Goal: Task Accomplishment & Management: Complete application form

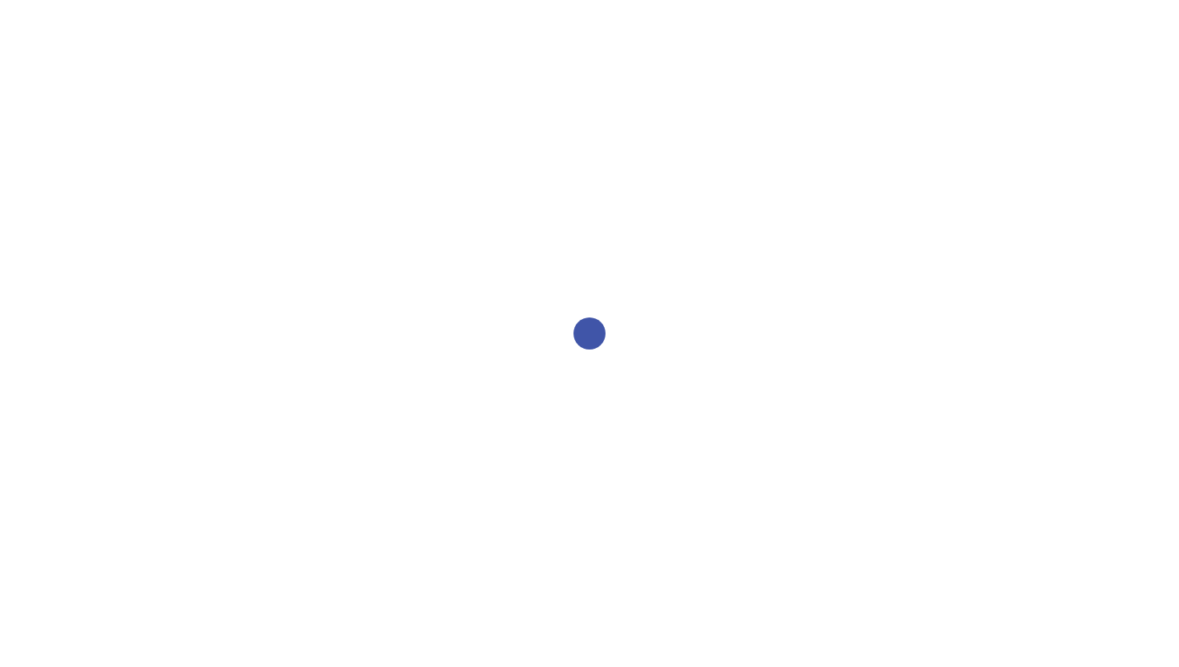
select select "2bed604d-1099-4043-b1bc-2365e8740244"
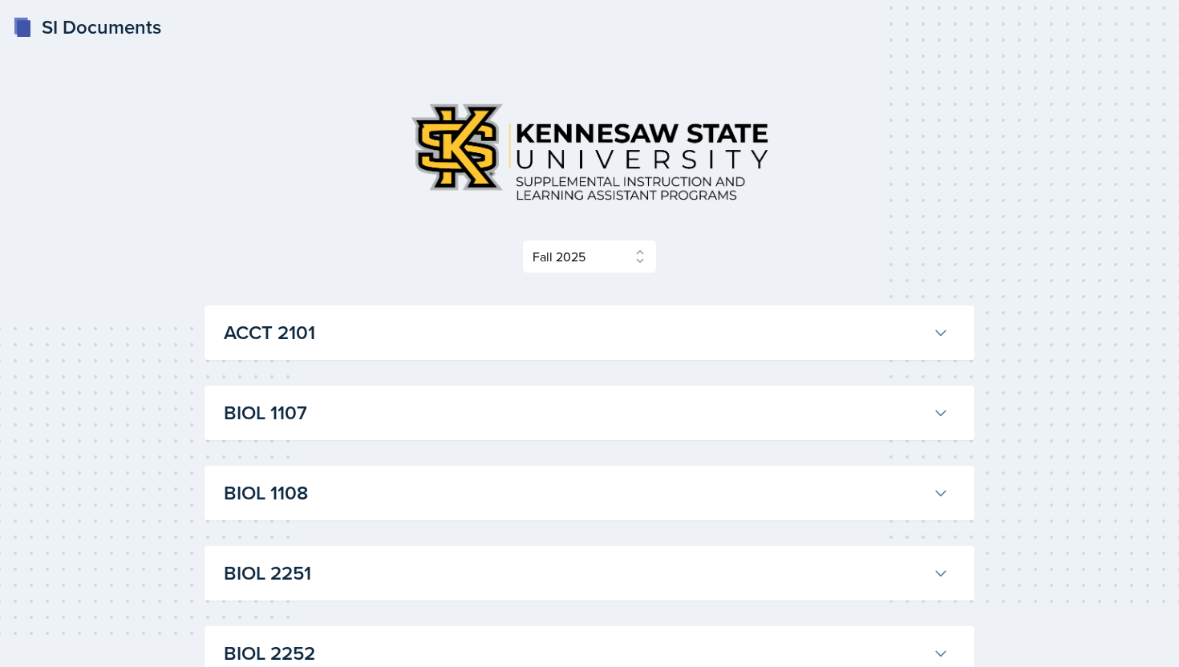
click at [417, 417] on h3 "BIOL 1107" at bounding box center [575, 413] width 703 height 29
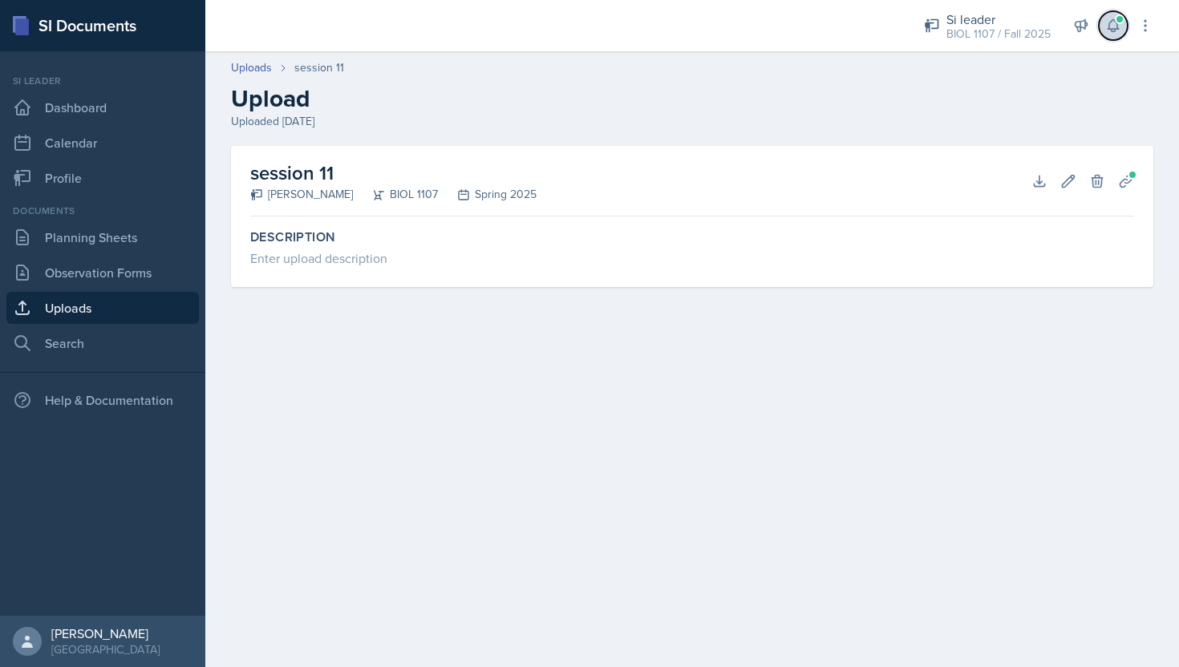
click at [1119, 34] on button at bounding box center [1113, 25] width 29 height 29
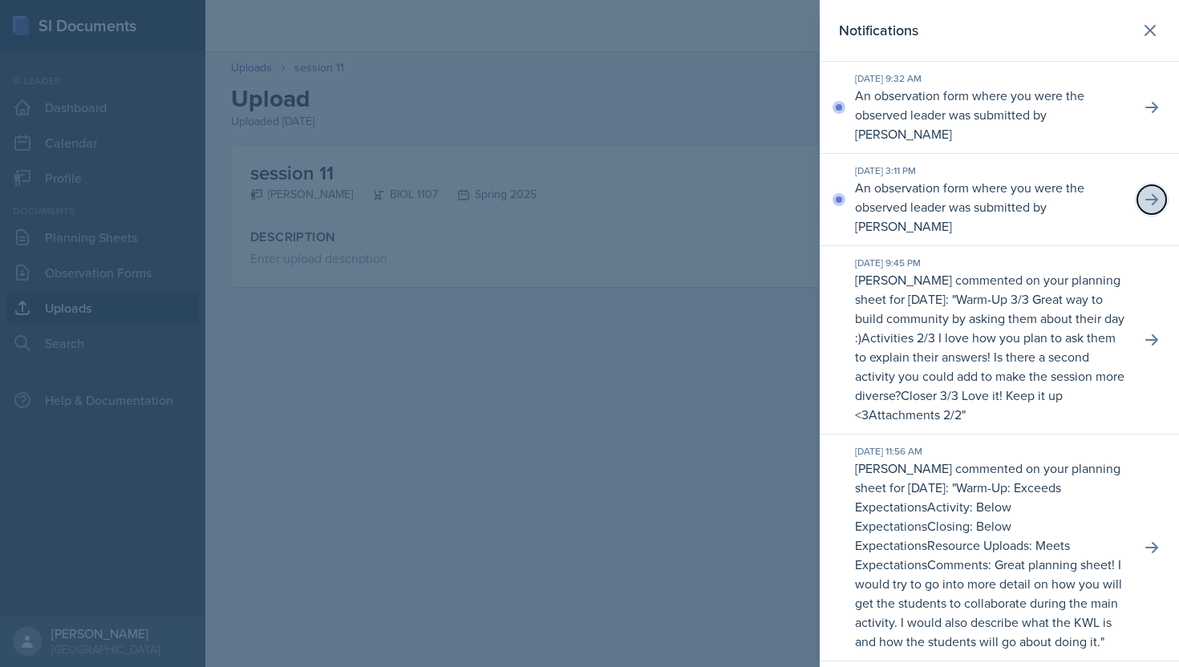
click at [1148, 198] on button at bounding box center [1151, 199] width 29 height 29
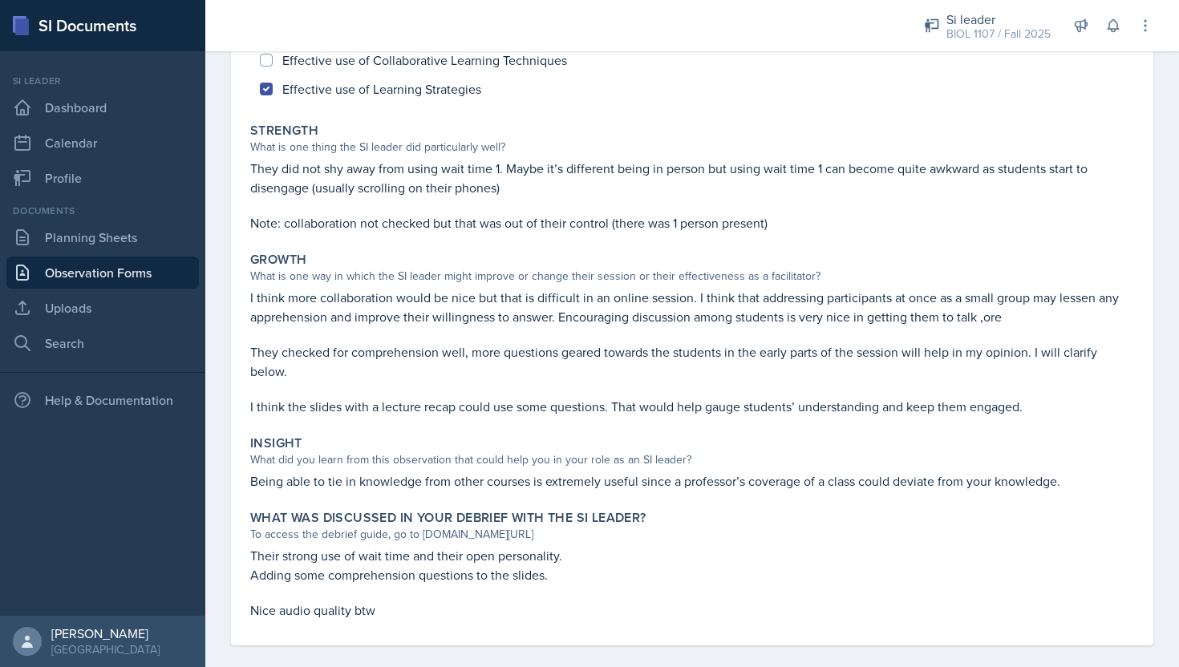
scroll to position [242, 0]
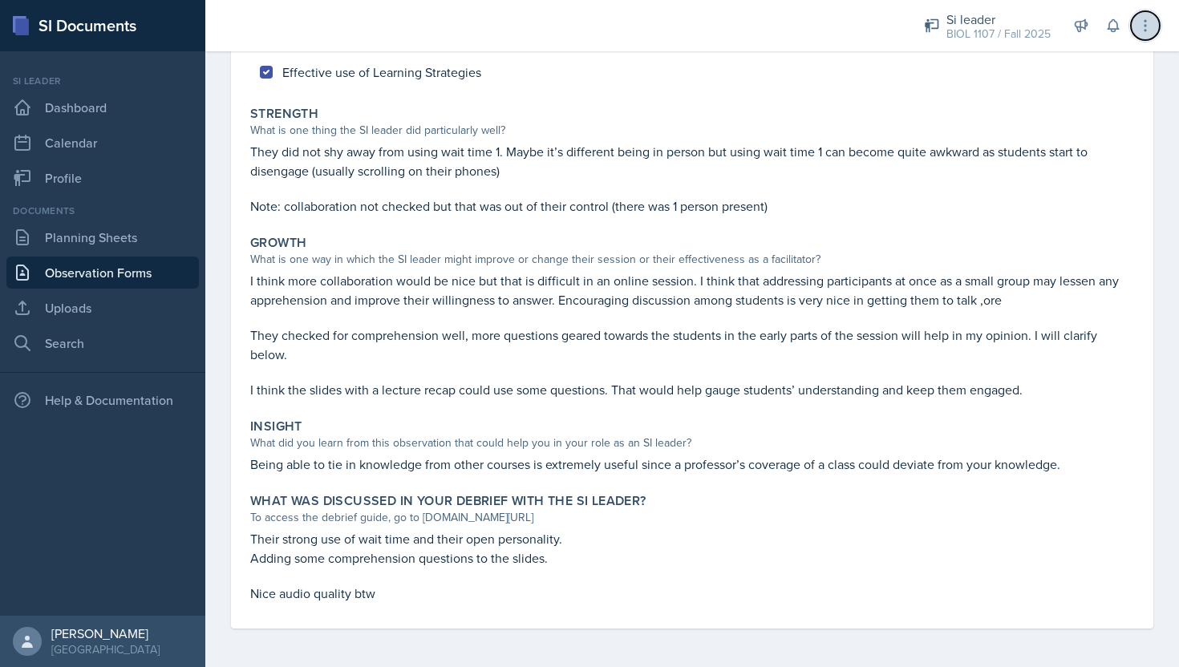
click at [1138, 22] on icon at bounding box center [1145, 26] width 16 height 16
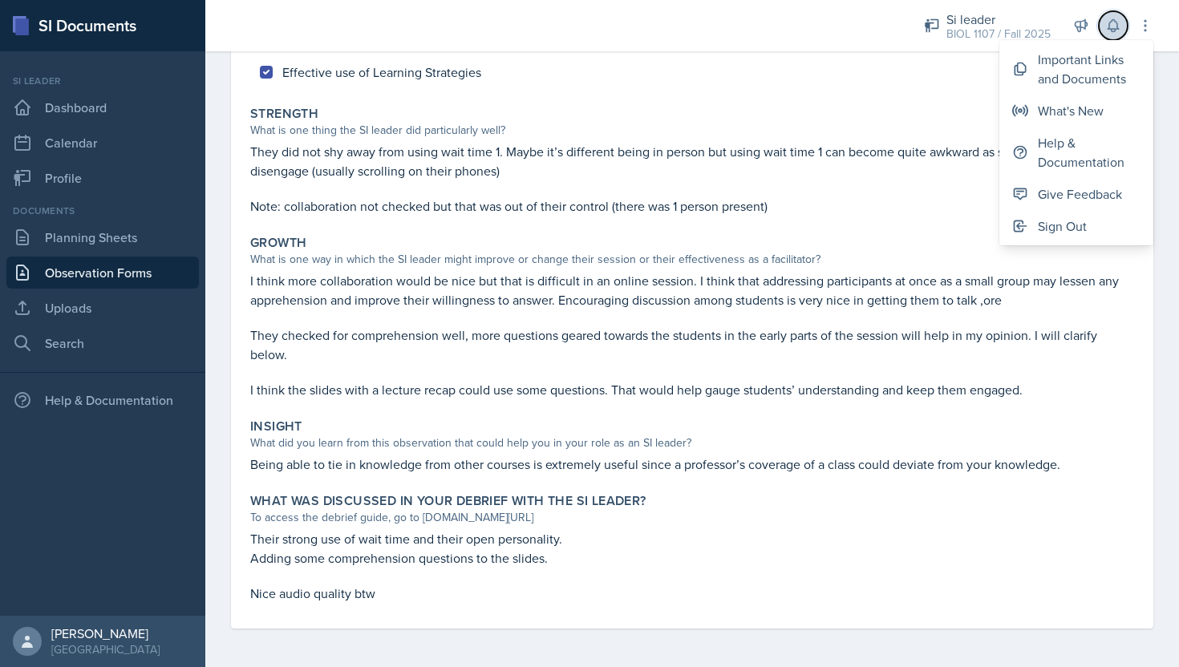
click at [1102, 28] on button at bounding box center [1113, 25] width 29 height 29
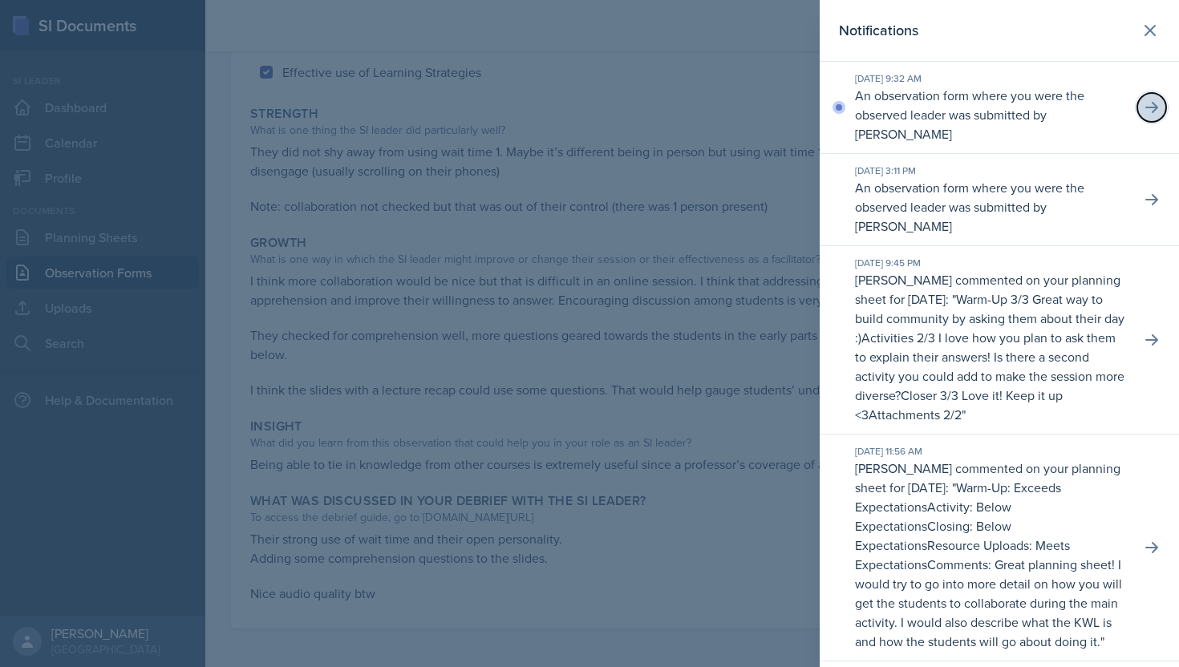
click at [1146, 110] on icon at bounding box center [1152, 107] width 16 height 16
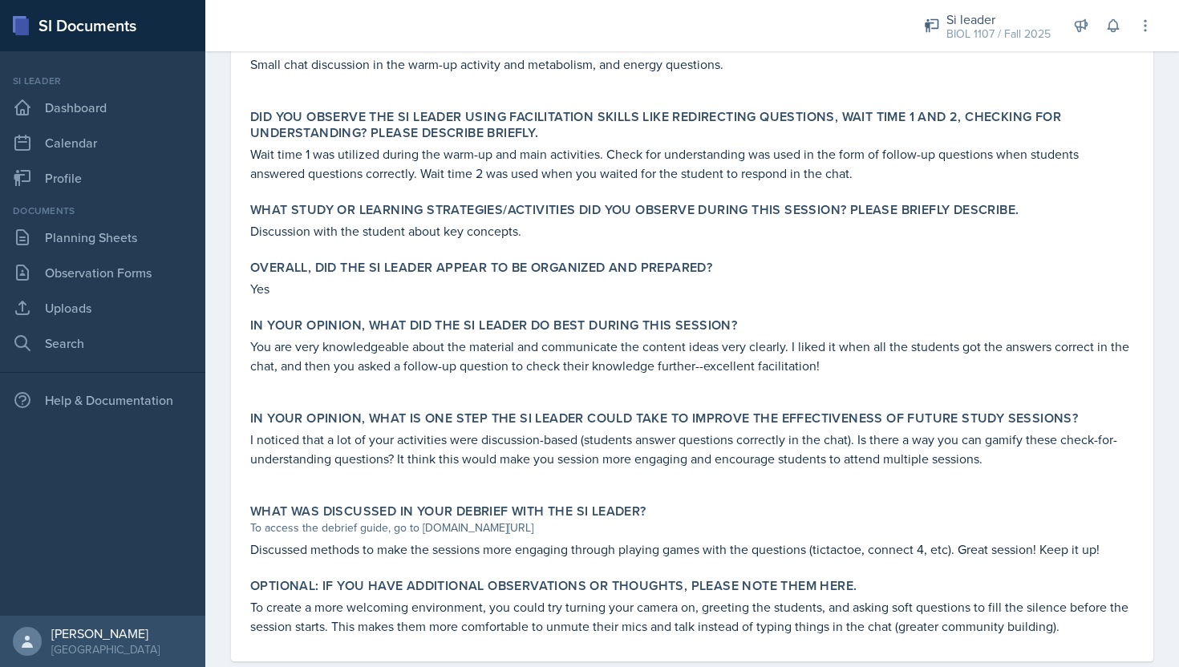
scroll to position [559, 0]
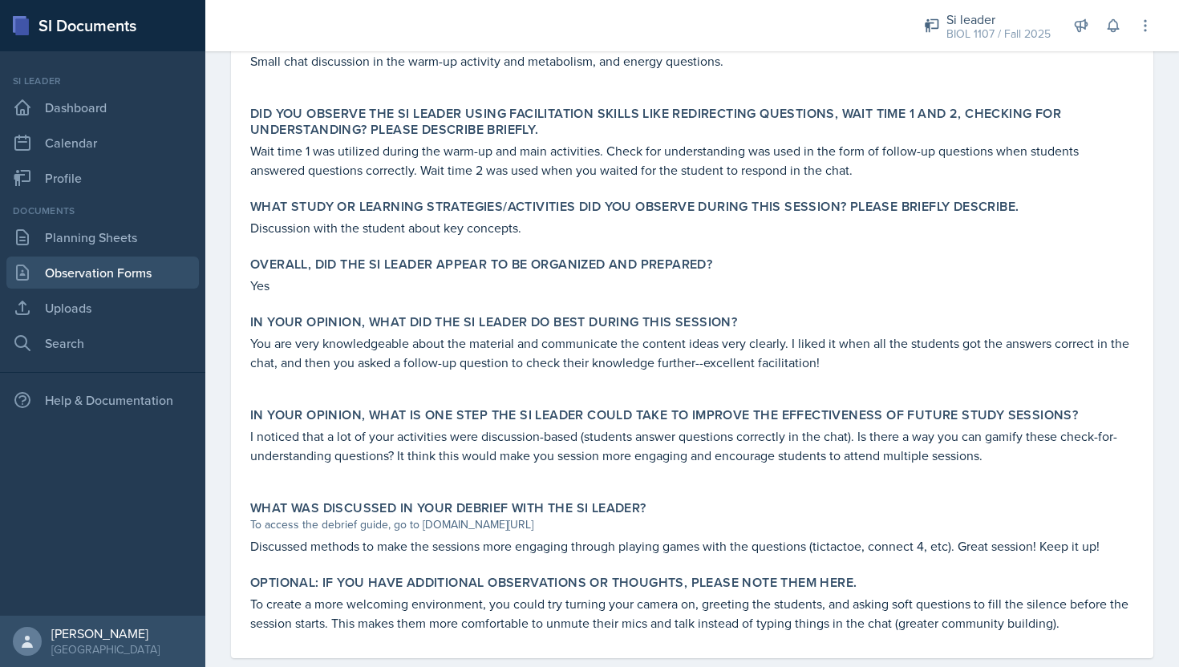
click at [88, 271] on link "Observation Forms" at bounding box center [102, 273] width 192 height 32
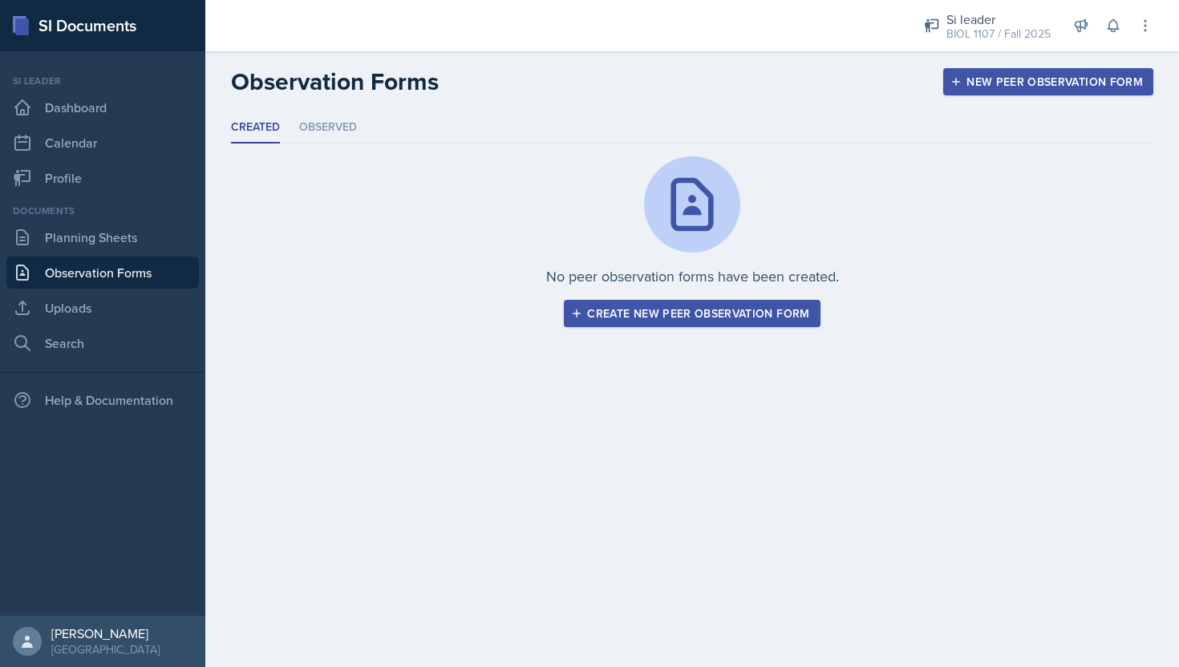
click at [658, 302] on button "Create new peer observation form" at bounding box center [692, 313] width 256 height 27
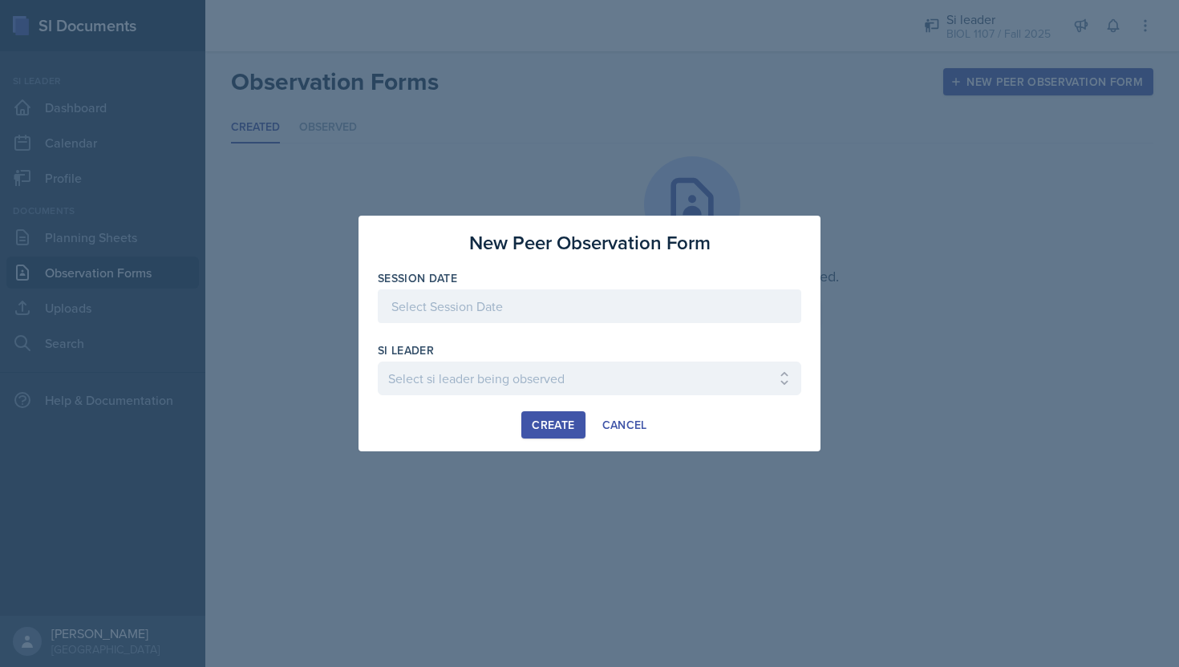
click at [549, 312] on div at bounding box center [589, 307] width 423 height 34
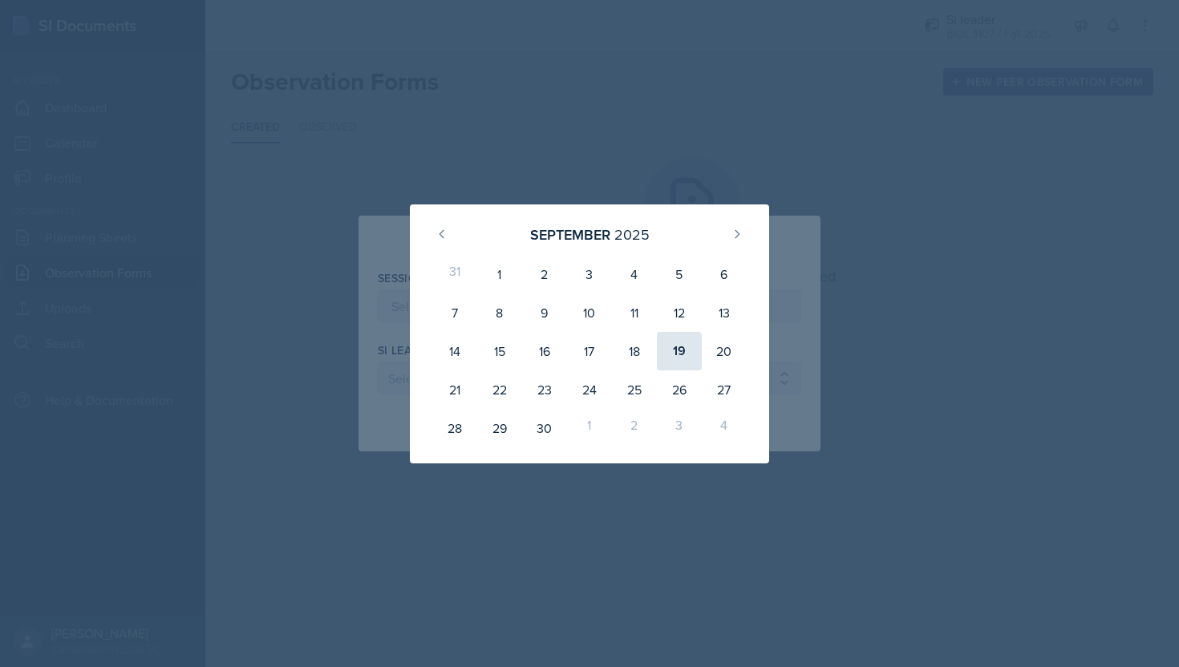
click at [684, 358] on div "19" at bounding box center [679, 351] width 45 height 38
type input "[DATE]"
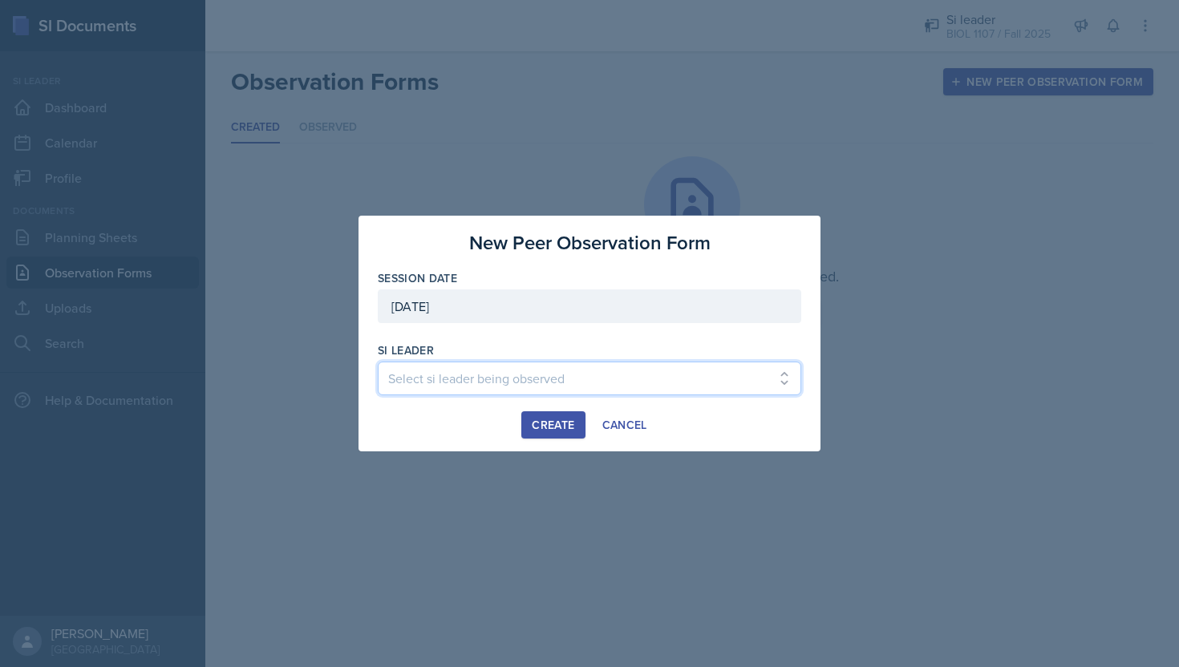
click at [609, 371] on select "Select si leader being observed [PERSON_NAME] / PSYC 2500 / The Phantoms of The…" at bounding box center [589, 379] width 423 height 34
select select "f9adcb60-4087-4902-9c72-67db10c09139"
click at [553, 419] on div "Create" at bounding box center [553, 425] width 43 height 13
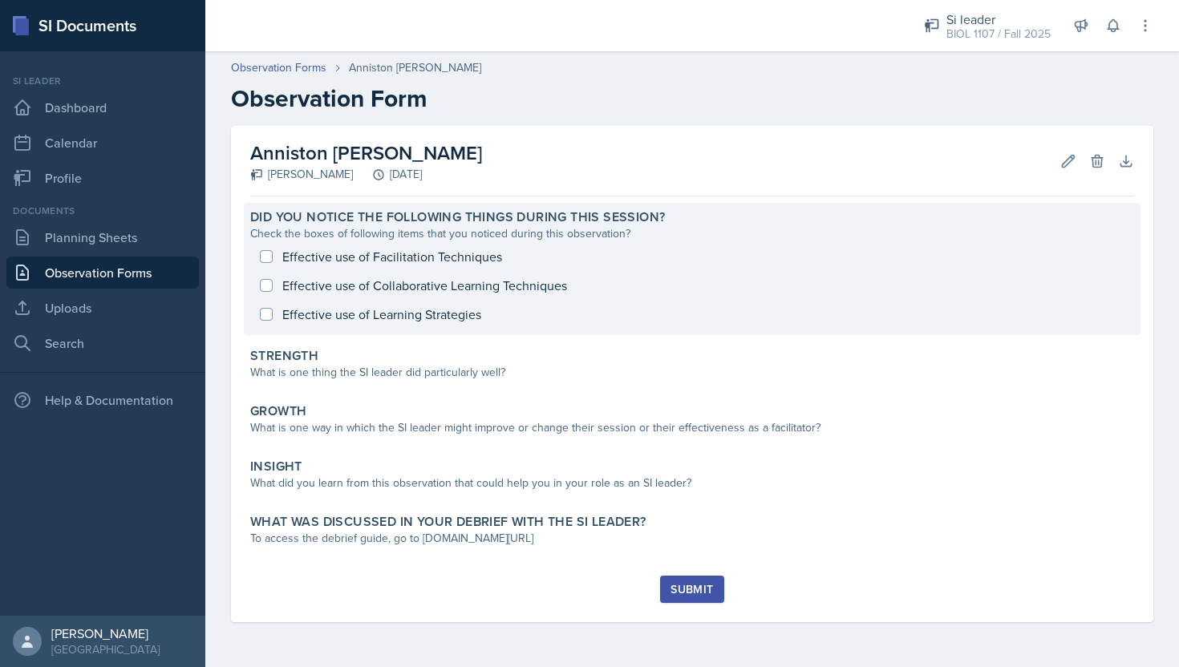
click at [398, 250] on div "Effective use of Facilitation Techniques Effective use of Collaborative Learnin…" at bounding box center [692, 285] width 884 height 87
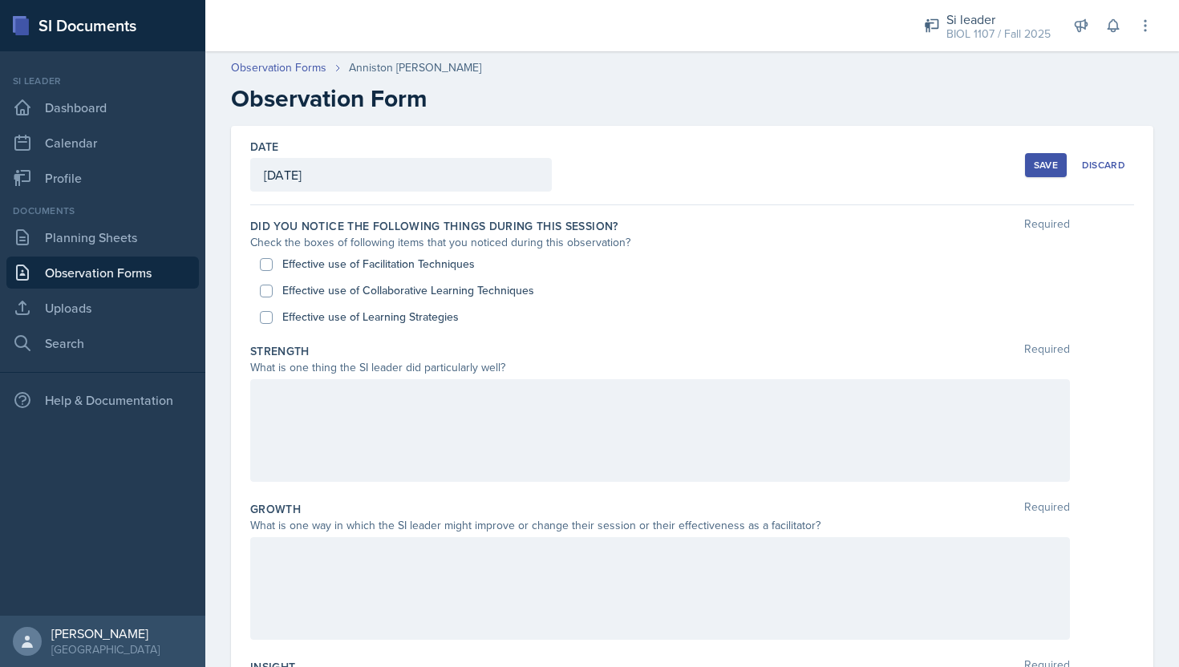
click at [390, 270] on label "Effective use of Facilitation Techniques" at bounding box center [378, 264] width 192 height 17
click at [273, 270] on input "Effective use of Facilitation Techniques" at bounding box center [266, 264] width 13 height 13
checkbox input "true"
click at [383, 292] on label "Effective use of Collaborative Learning Techniques" at bounding box center [408, 290] width 252 height 17
click at [273, 292] on input "Effective use of Collaborative Learning Techniques" at bounding box center [266, 291] width 13 height 13
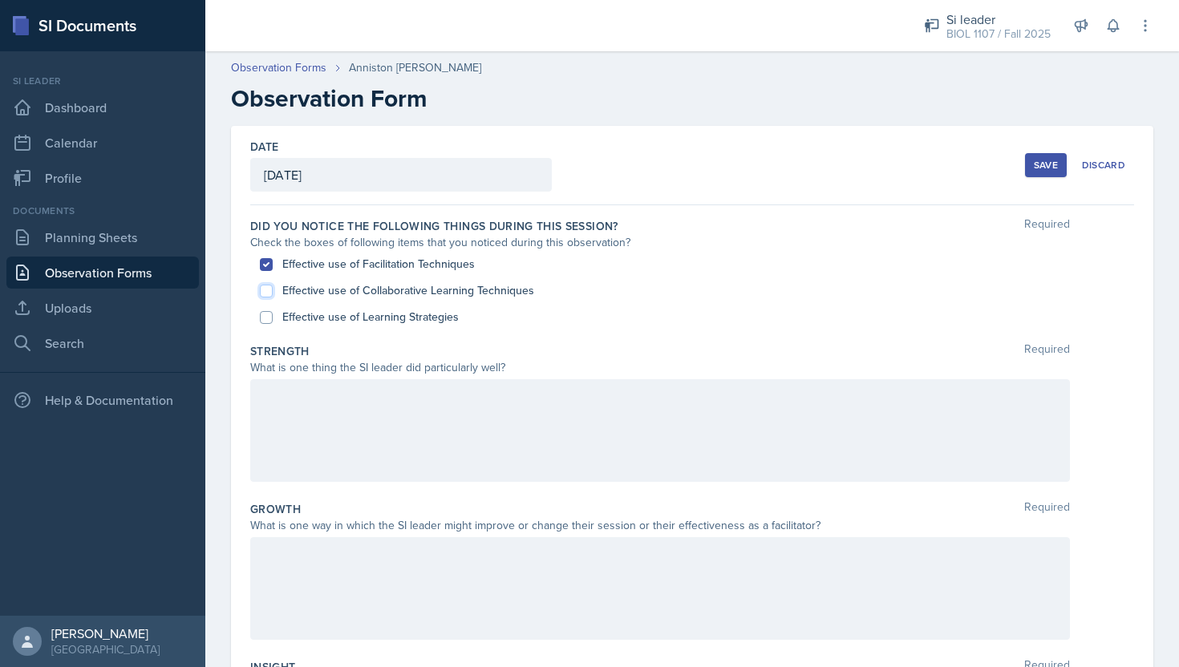
checkbox input "true"
click at [385, 319] on label "Effective use of Learning Strategies" at bounding box center [370, 317] width 176 height 17
click at [273, 319] on input "Effective use of Learning Strategies" at bounding box center [266, 317] width 13 height 13
checkbox input "true"
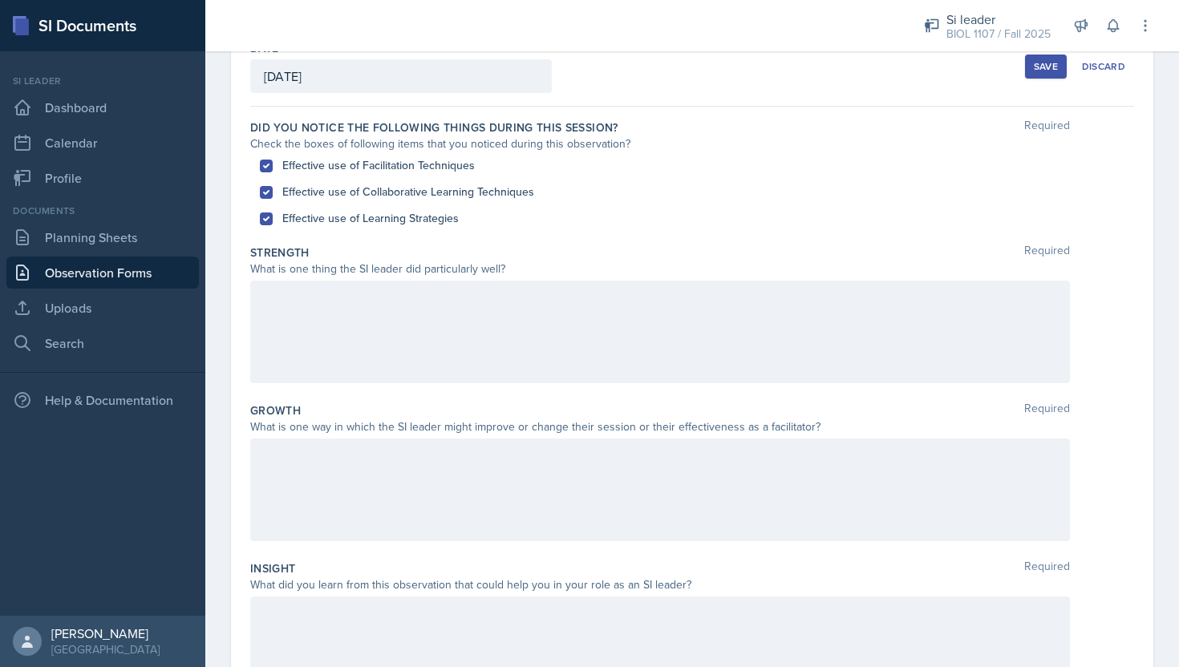
click at [414, 329] on div at bounding box center [660, 332] width 820 height 103
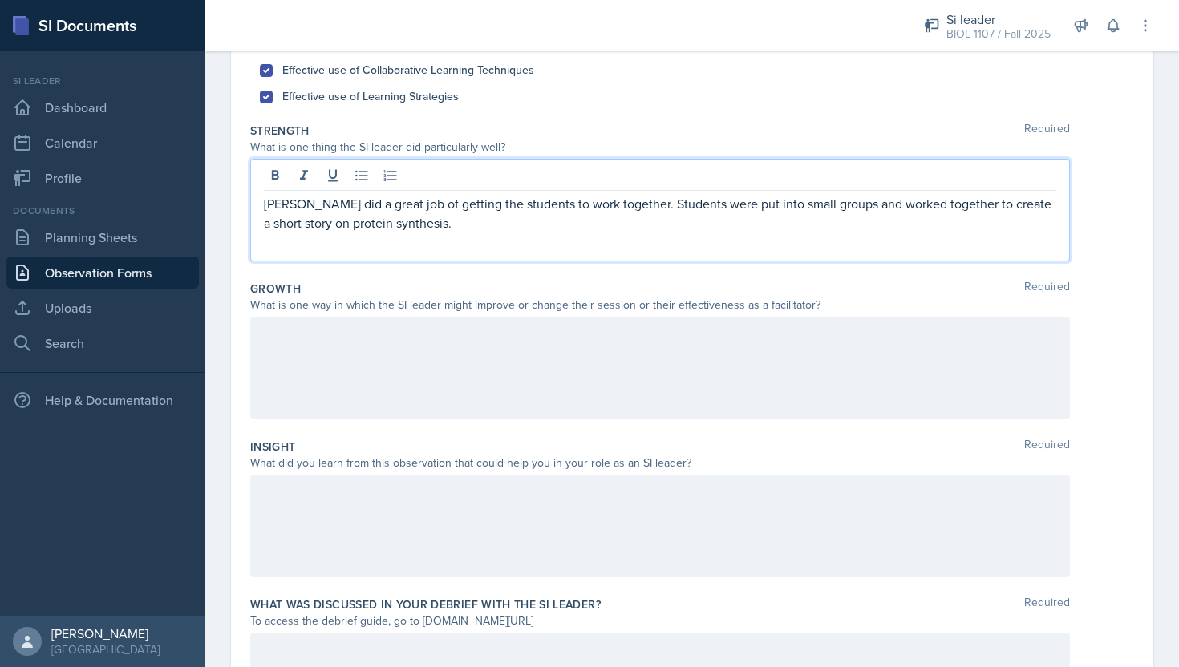
scroll to position [209, 0]
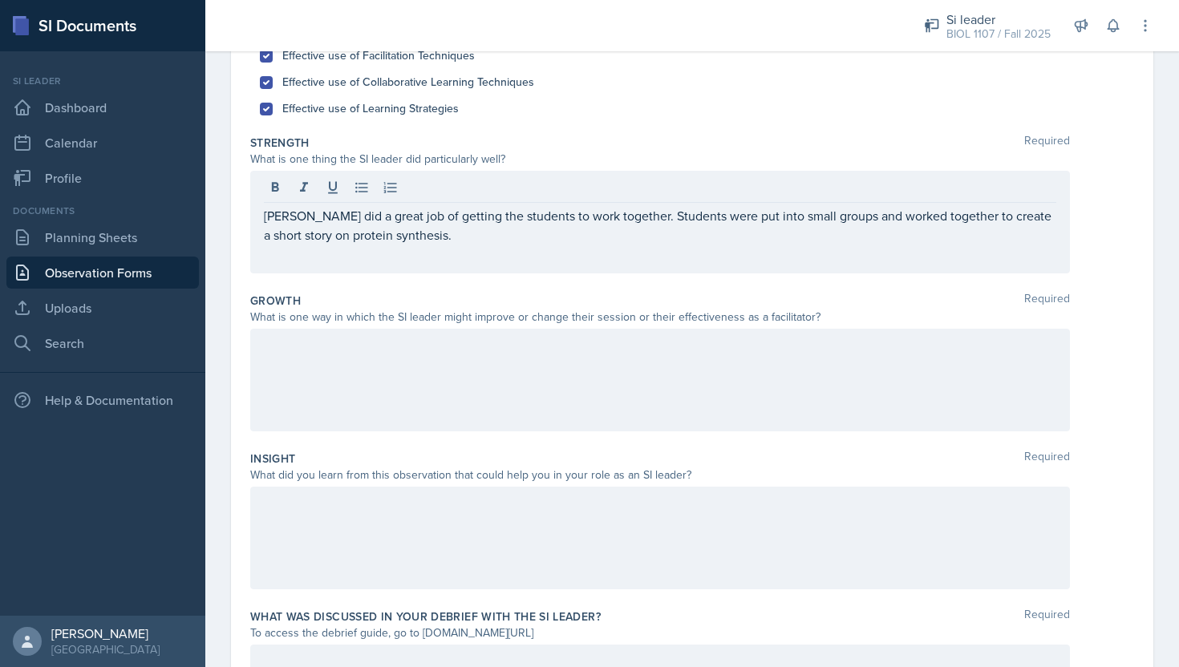
click at [483, 356] on div at bounding box center [660, 380] width 820 height 103
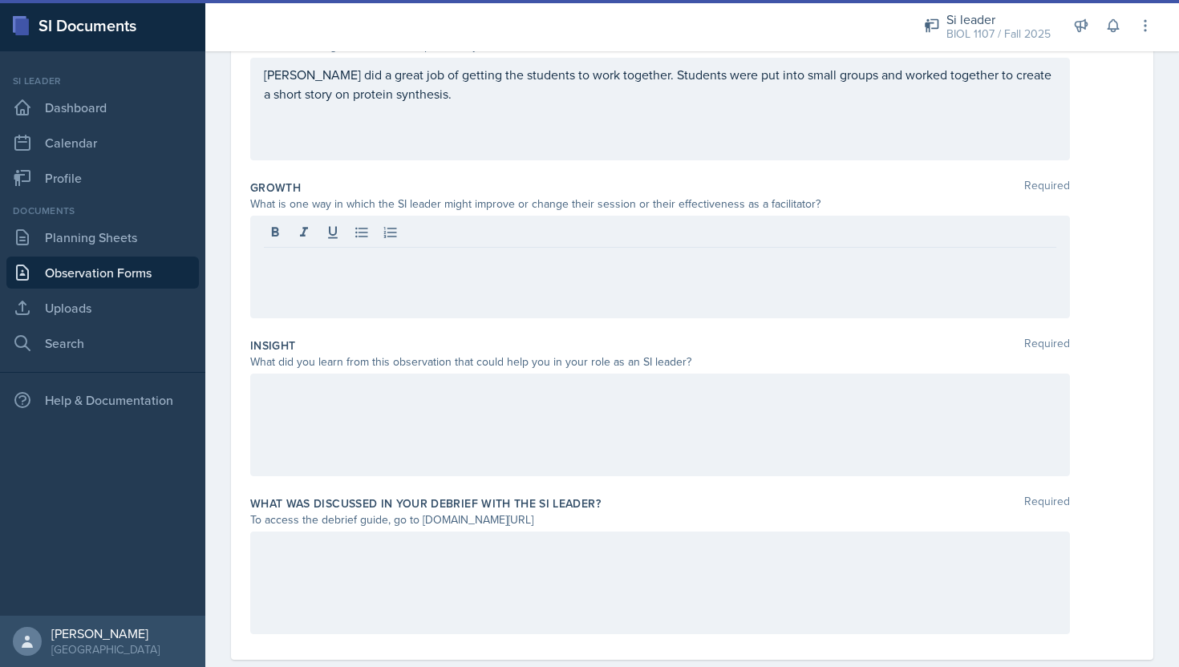
click at [478, 425] on div at bounding box center [660, 425] width 820 height 103
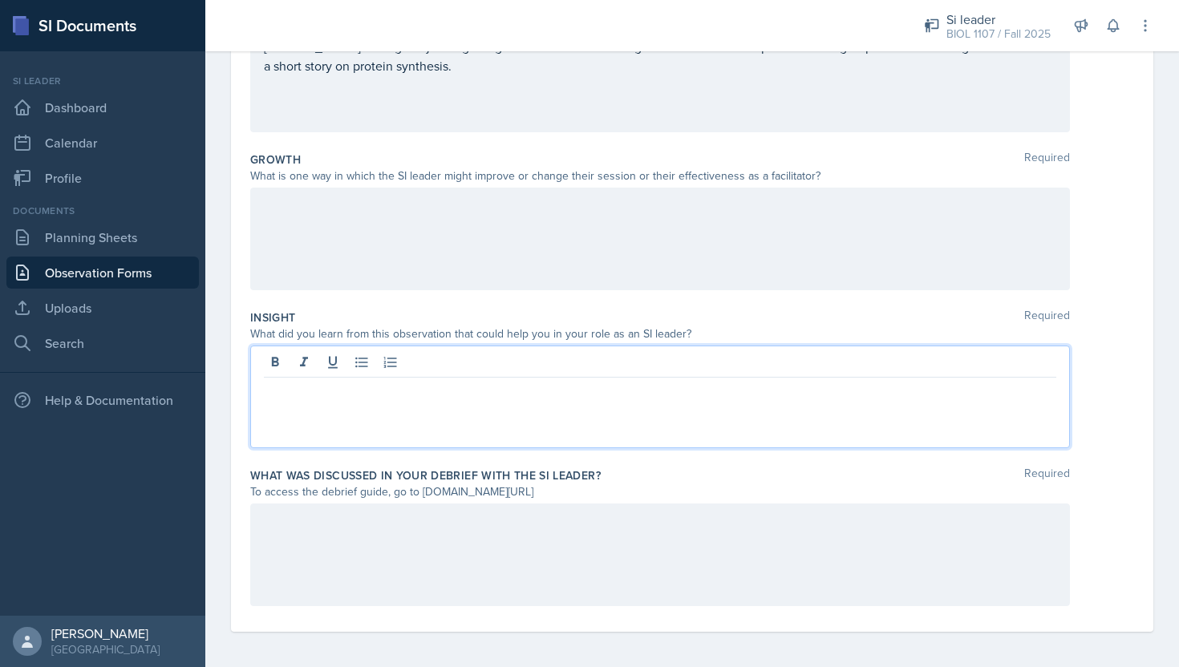
scroll to position [353, 0]
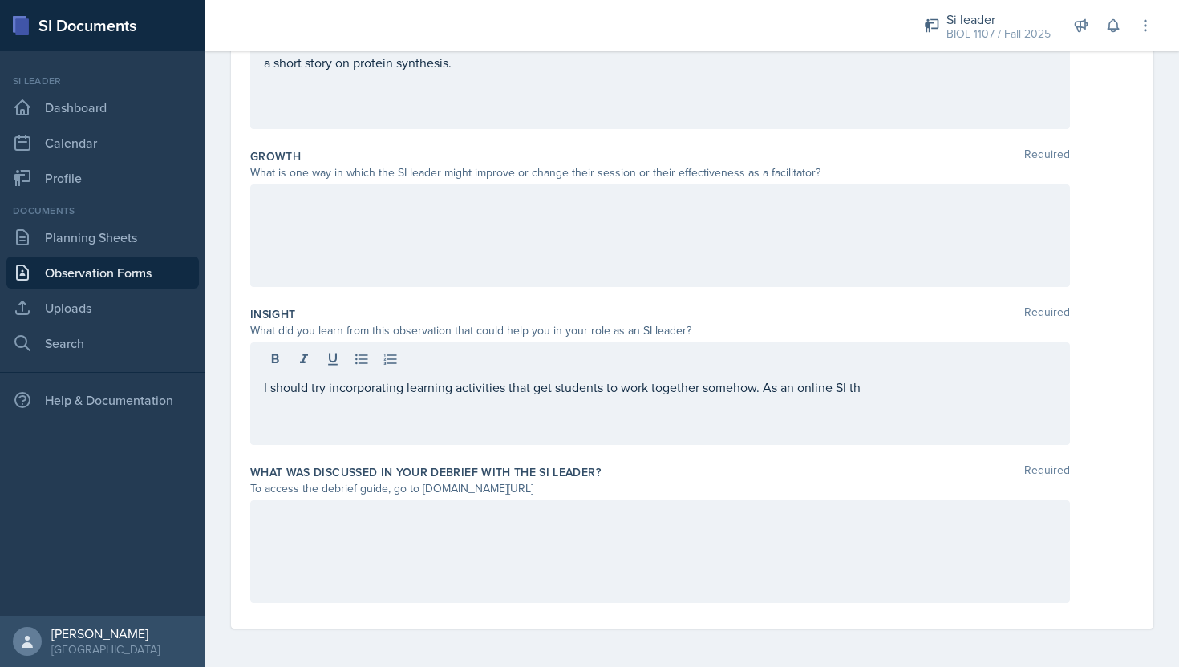
click at [478, 425] on div "I should try incorporating learning activities that get students to work togeth…" at bounding box center [660, 393] width 820 height 103
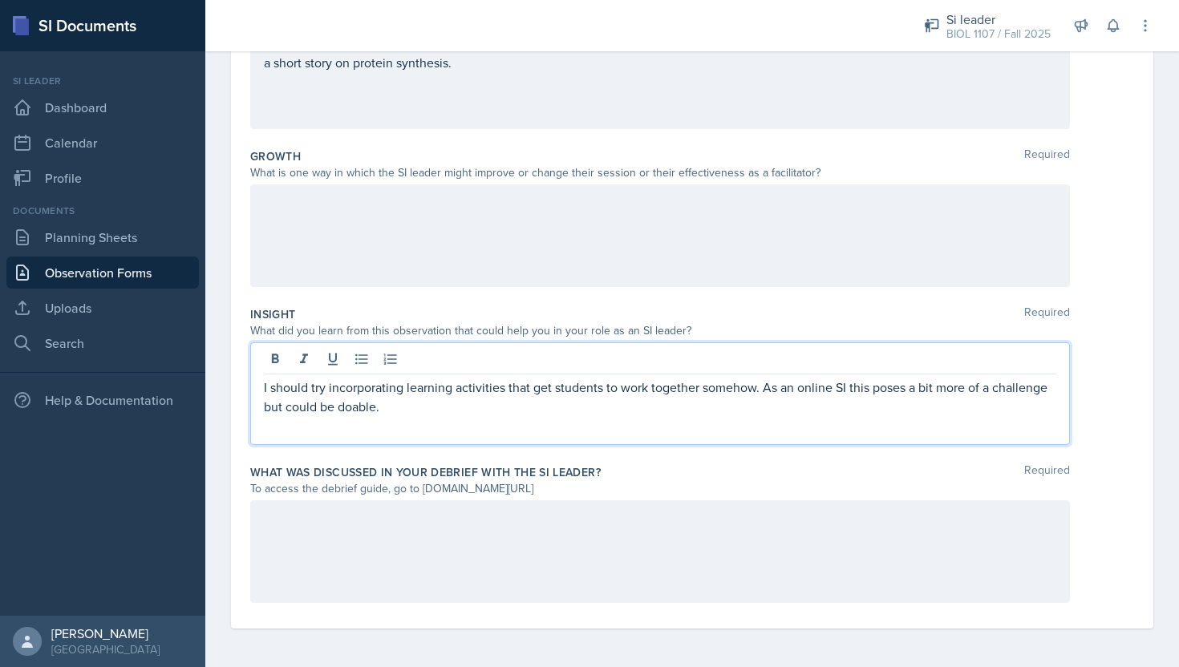
click at [849, 390] on p "I should try incorporating learning activities that get students to work togeth…" at bounding box center [660, 397] width 792 height 38
click at [974, 388] on p "I should try incorporating learning activities that get students to work togeth…" at bounding box center [660, 397] width 792 height 38
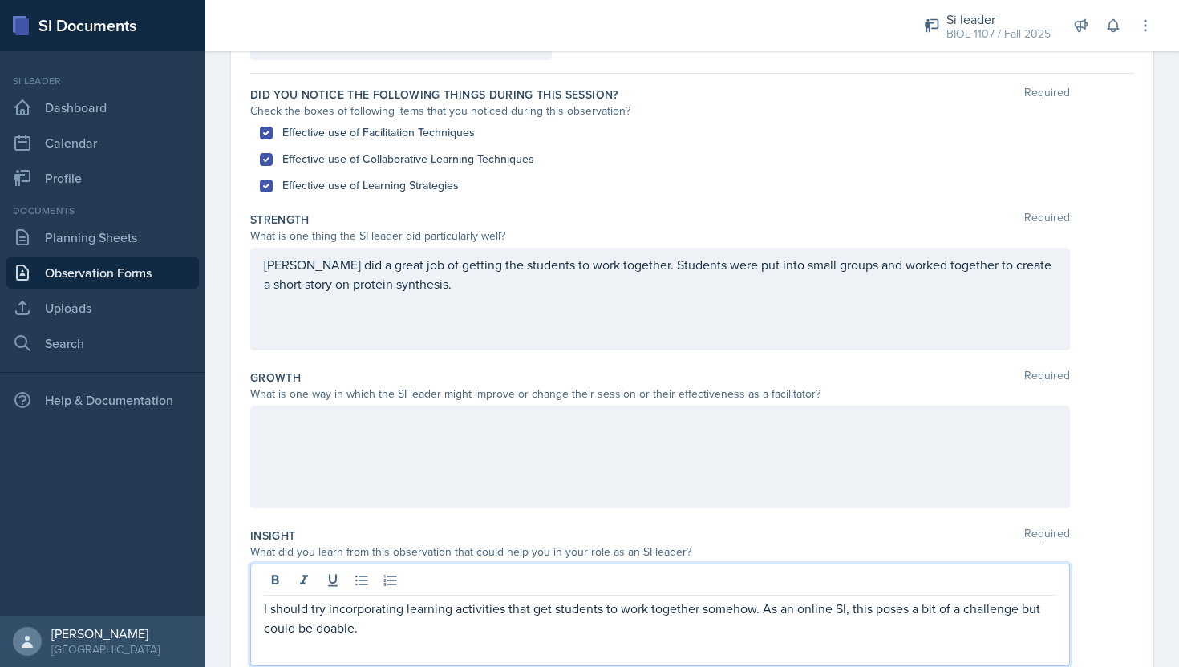
scroll to position [126, 0]
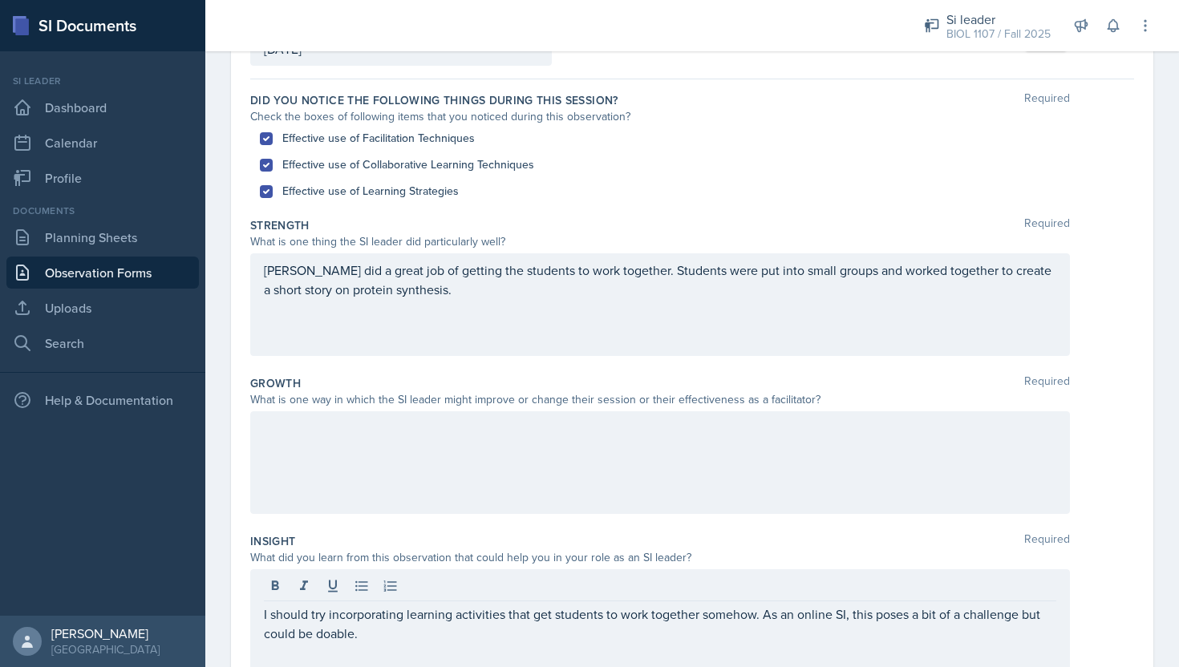
click at [773, 318] on div "[PERSON_NAME] did a great job of getting the students to work together. Student…" at bounding box center [660, 304] width 820 height 103
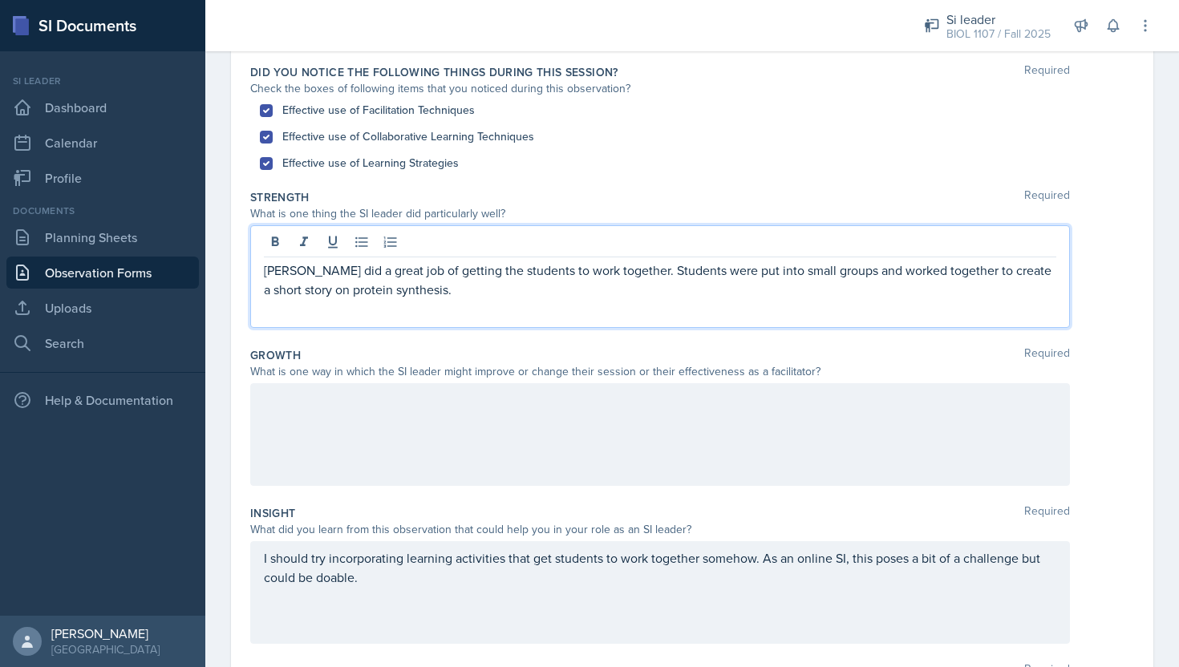
click at [734, 431] on div at bounding box center [660, 434] width 820 height 103
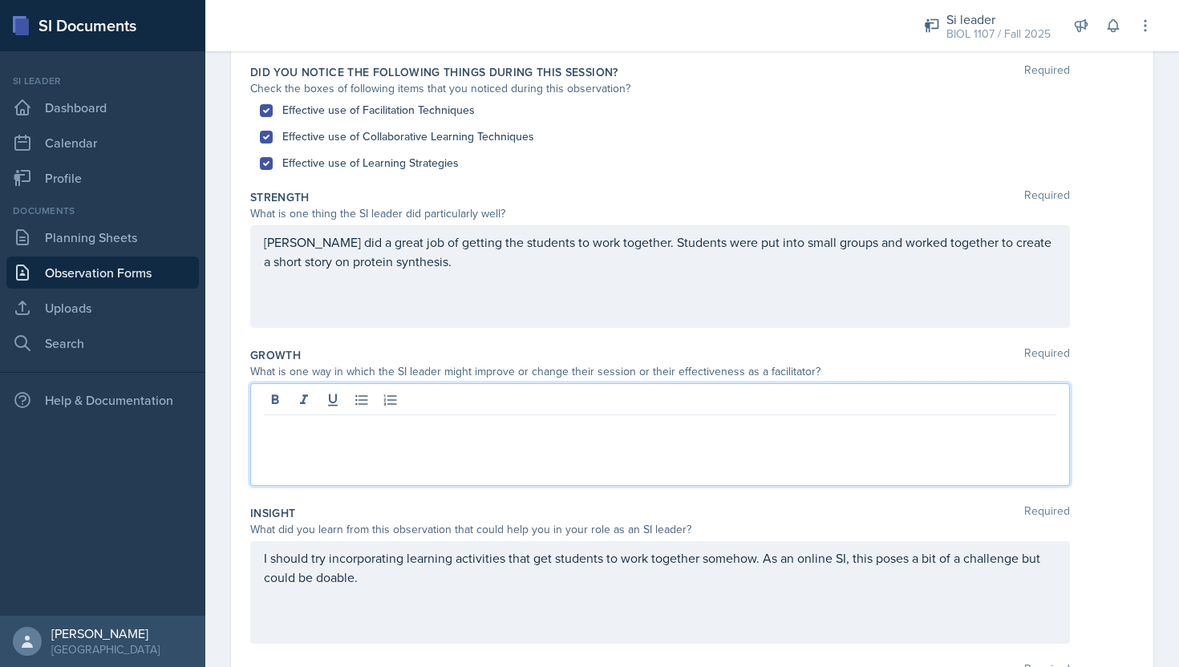
scroll to position [182, 0]
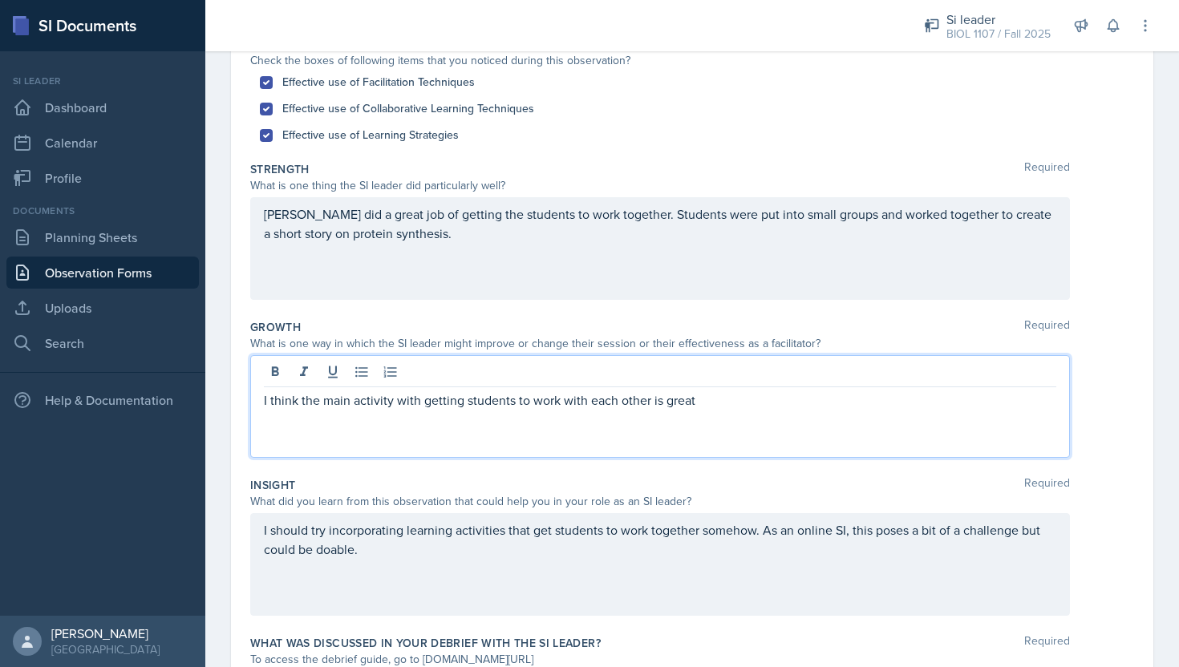
click at [763, 256] on div "[PERSON_NAME] did a great job of getting the students to work together. Student…" at bounding box center [660, 248] width 820 height 103
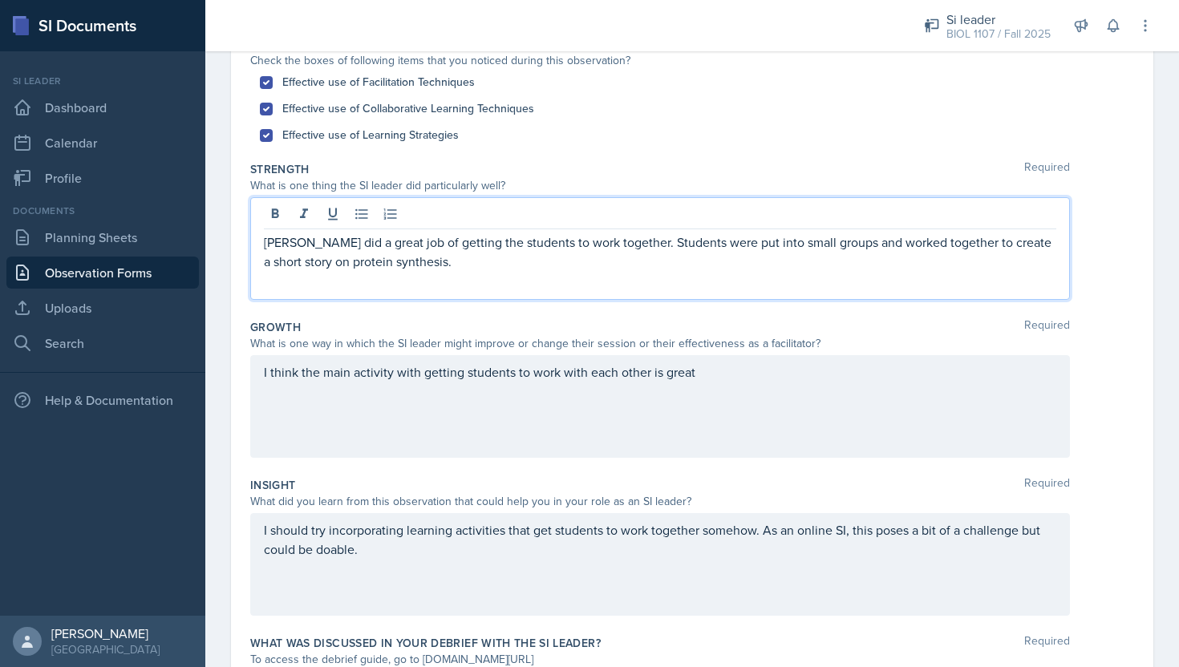
scroll to position [210, 0]
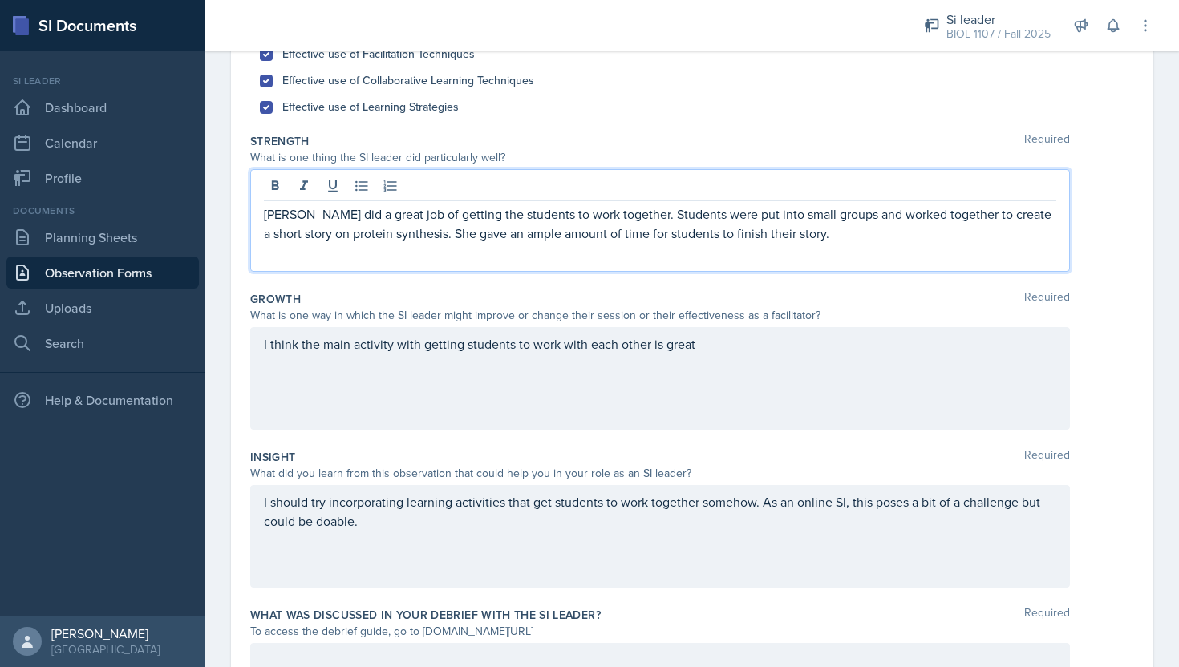
click at [876, 387] on div "I think the main activity with getting students to work with each other is great" at bounding box center [660, 378] width 820 height 103
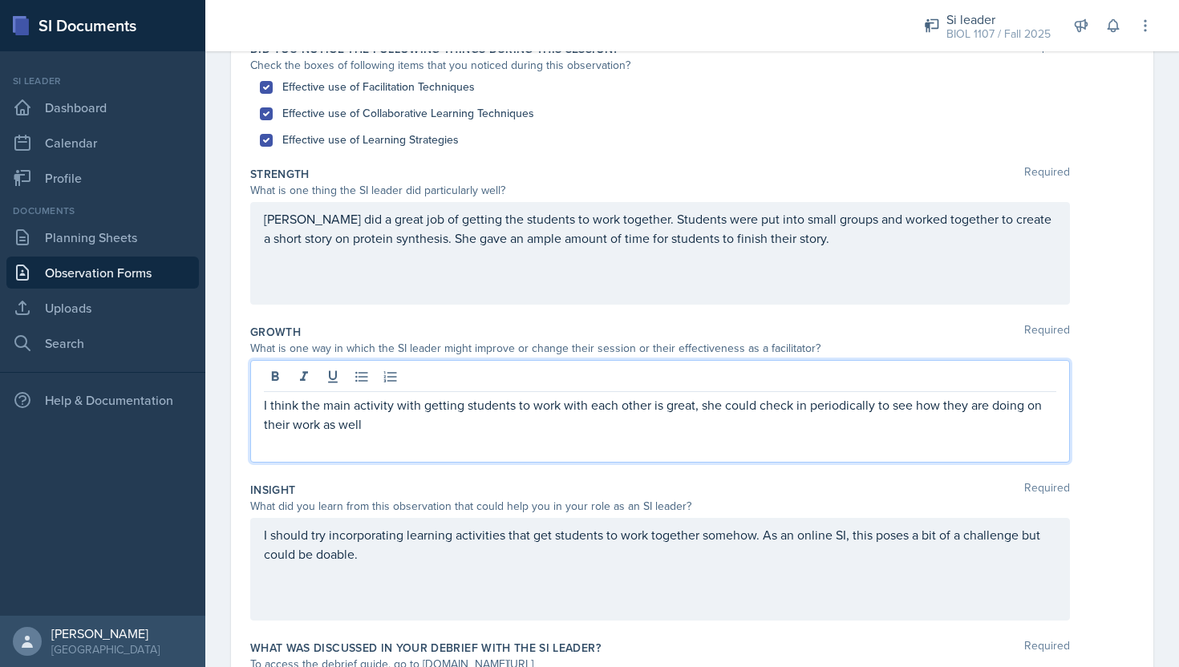
scroll to position [180, 0]
click at [346, 403] on p "I think the main activity with getting students to work with each other is grea…" at bounding box center [660, 412] width 792 height 38
click at [432, 434] on div "I think the warmup activity with getting students to work with each other is gr…" at bounding box center [660, 409] width 820 height 103
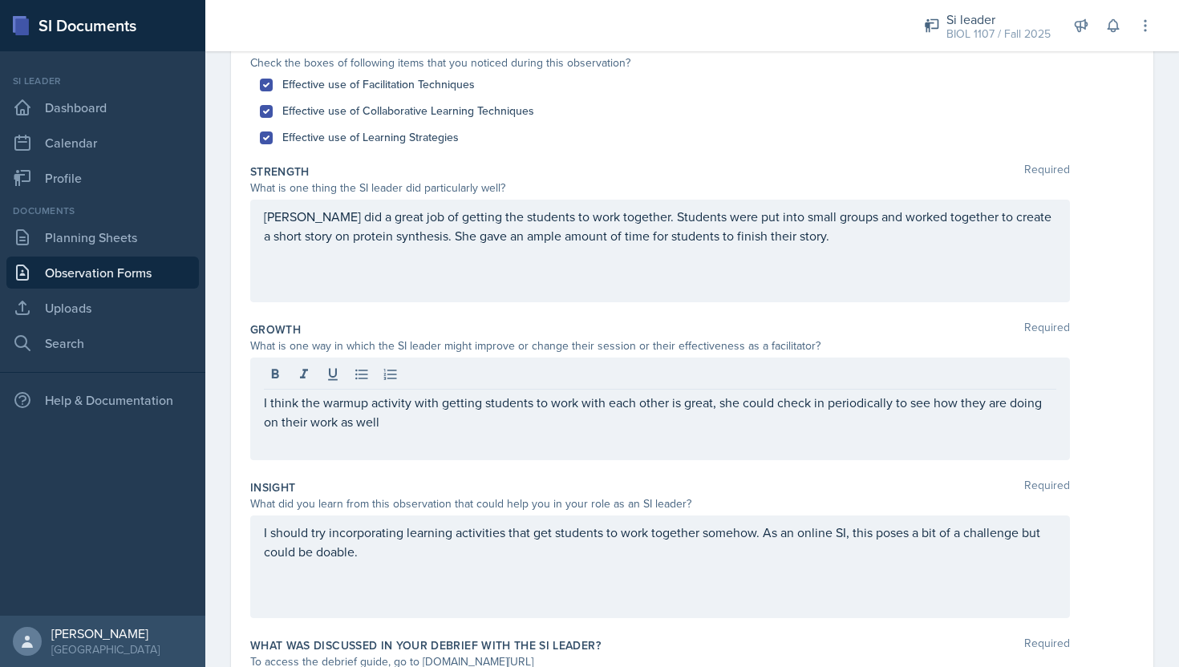
click at [430, 431] on div "I think the warmup activity with getting students to work with each other is gr…" at bounding box center [660, 409] width 820 height 103
click at [389, 448] on div "I think the warmup activity with getting students to work with each other is gr…" at bounding box center [660, 409] width 820 height 103
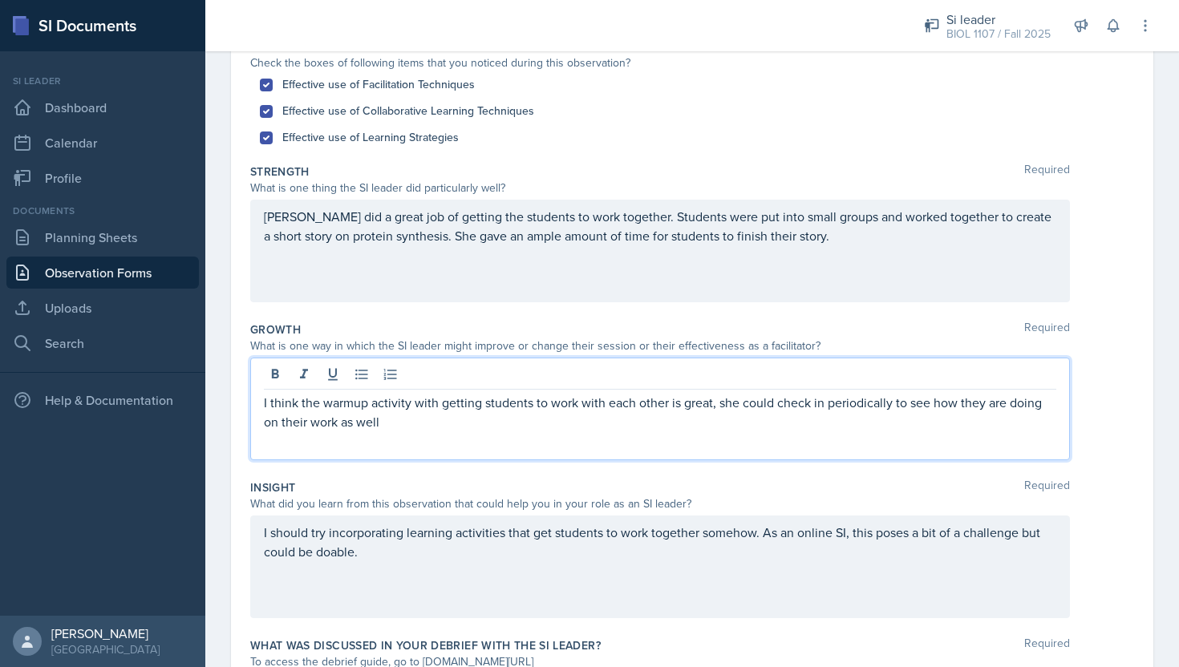
click at [391, 428] on p "I think the warmup activity with getting students to work with each other is gr…" at bounding box center [660, 412] width 792 height 38
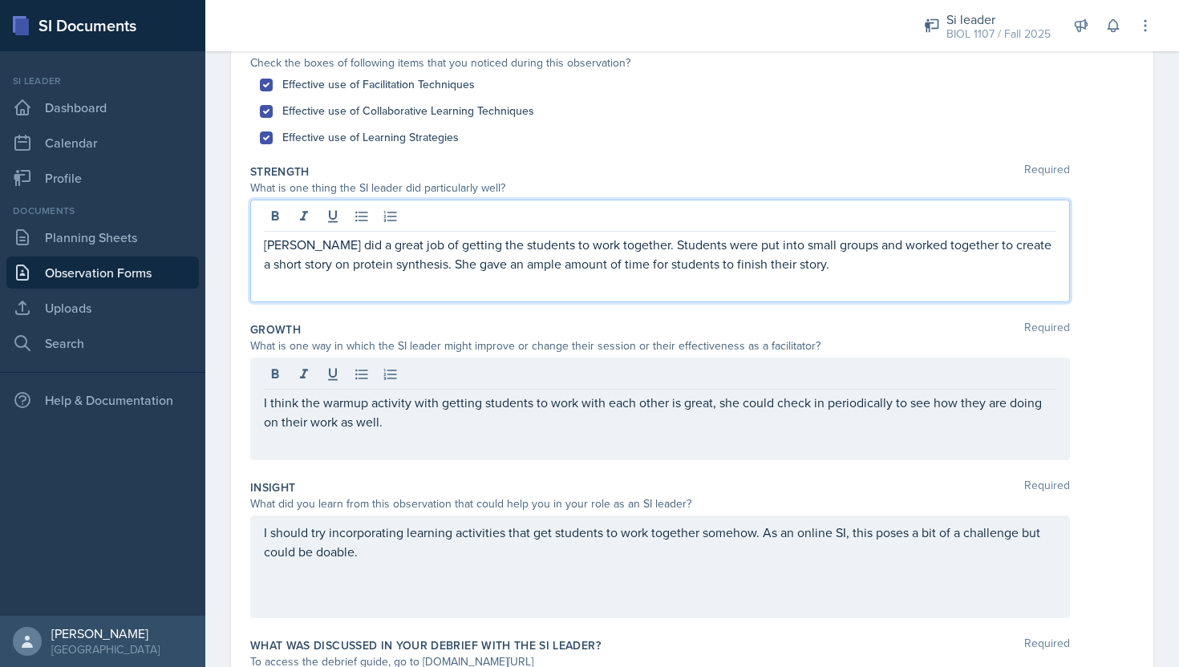
click at [872, 230] on div "[PERSON_NAME] did a great job of getting the students to work together. Student…" at bounding box center [660, 251] width 820 height 103
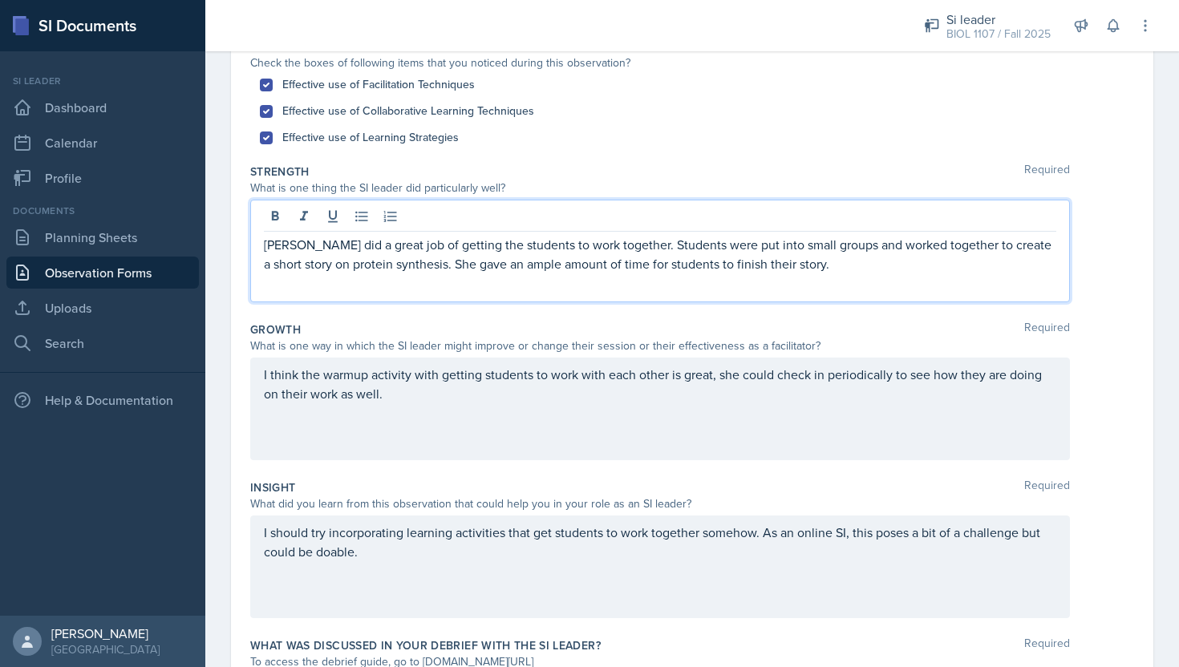
click at [858, 266] on p "[PERSON_NAME] did a great job of getting the students to work together. Student…" at bounding box center [660, 254] width 792 height 38
click at [610, 605] on div "I should try incorporating learning activities that get students to work togeth…" at bounding box center [660, 567] width 820 height 103
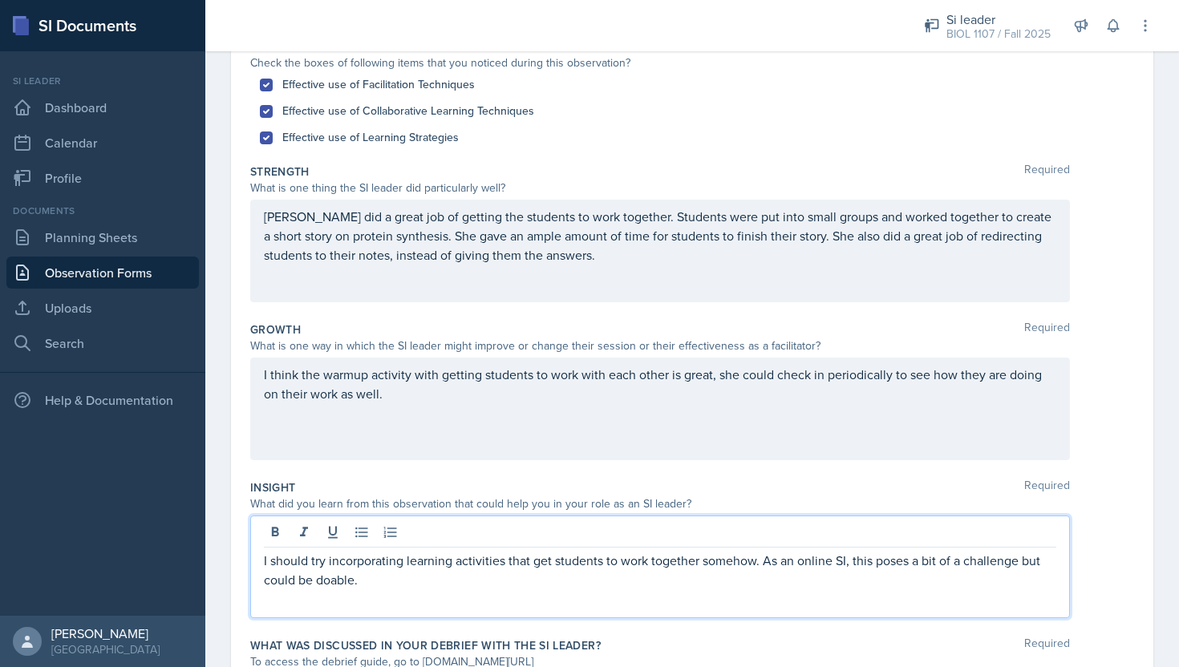
scroll to position [208, 0]
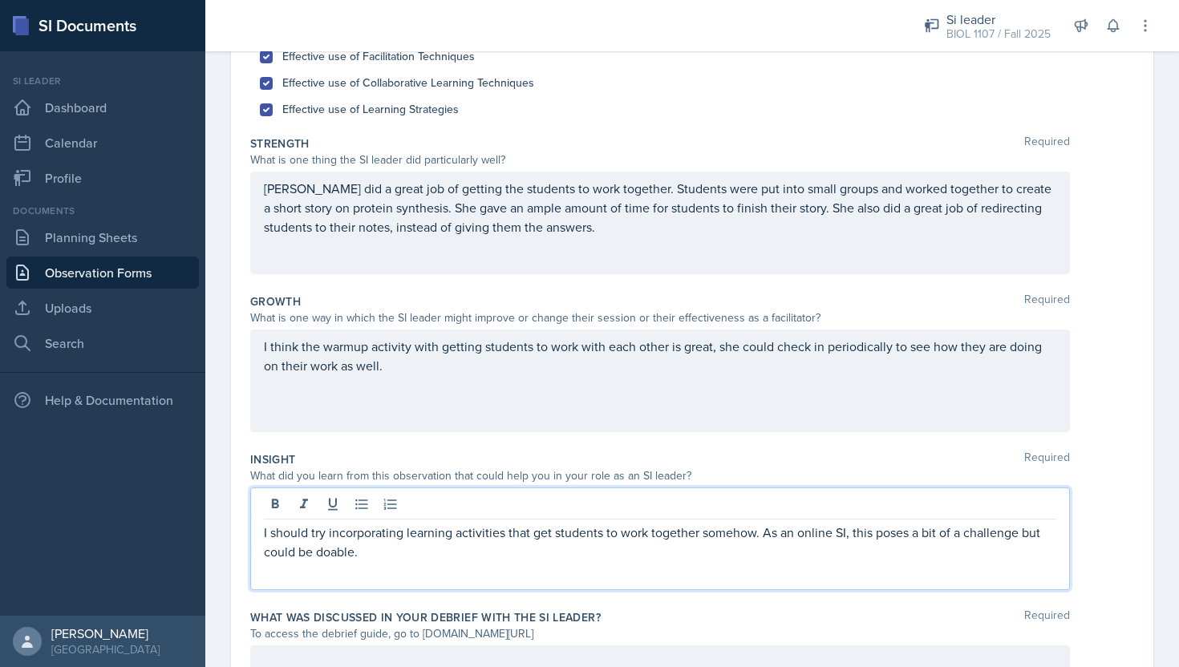
click at [597, 555] on p "I should try incorporating learning activities that get students to work togeth…" at bounding box center [660, 542] width 792 height 38
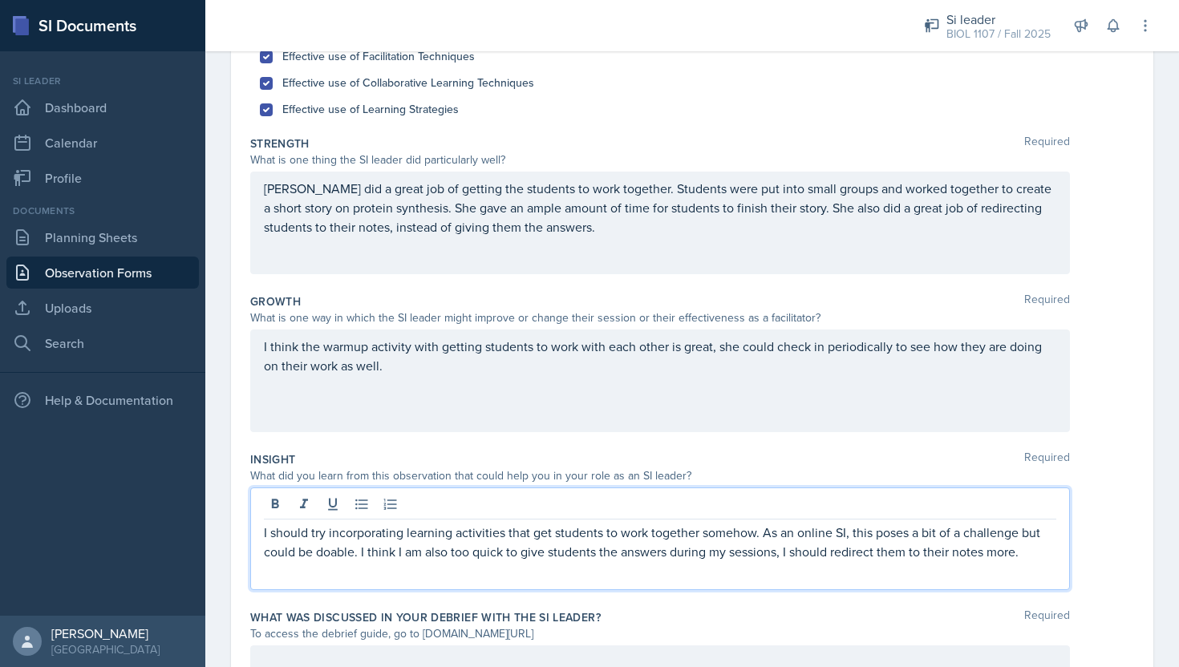
scroll to position [353, 0]
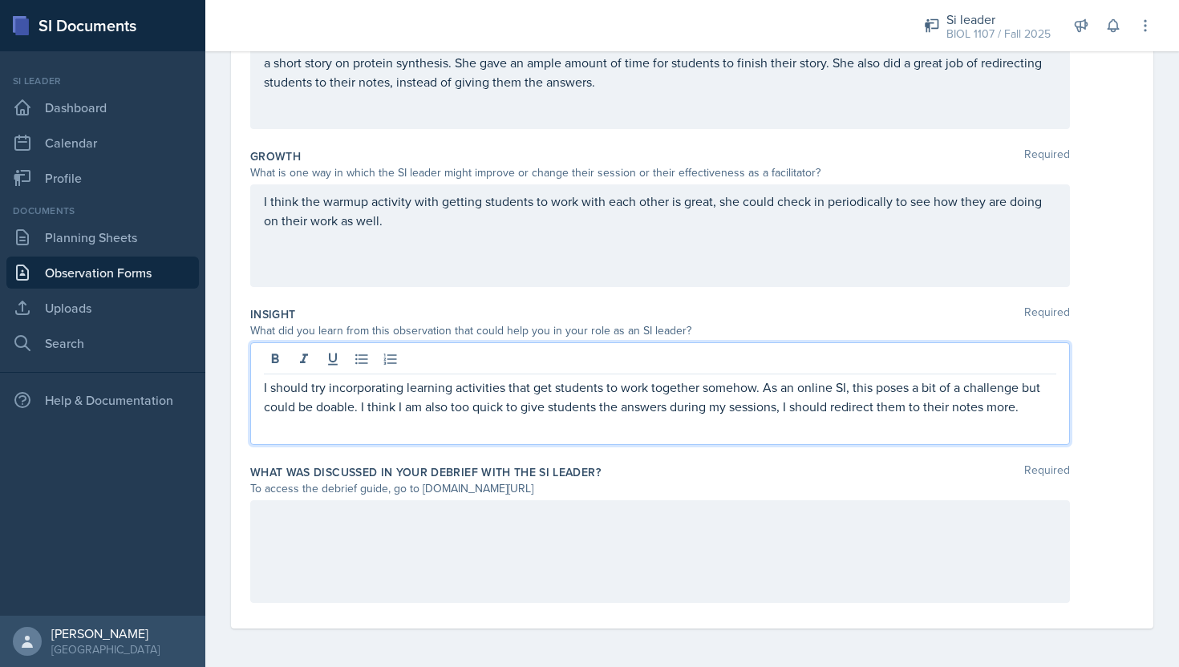
click at [529, 565] on div at bounding box center [660, 551] width 820 height 103
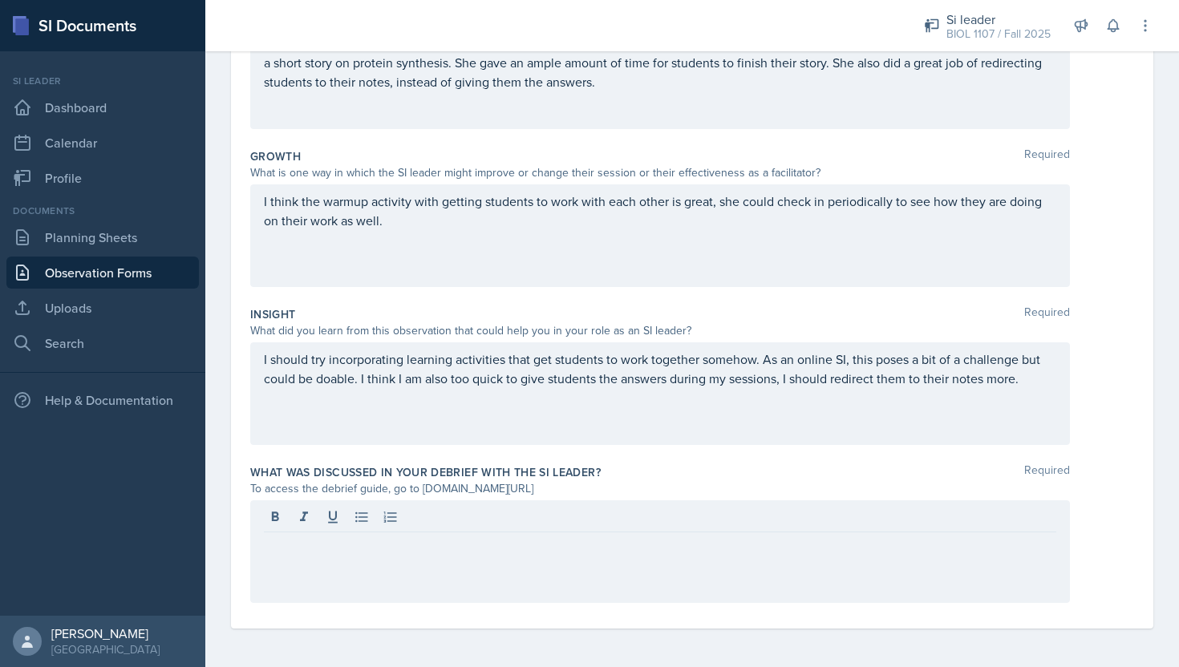
drag, startPoint x: 419, startPoint y: 486, endPoint x: 591, endPoint y: 481, distance: 172.5
click at [592, 481] on div "To access the debrief guide, go to [DOMAIN_NAME][URL]" at bounding box center [660, 488] width 820 height 17
copy div "[DOMAIN_NAME][URL]"
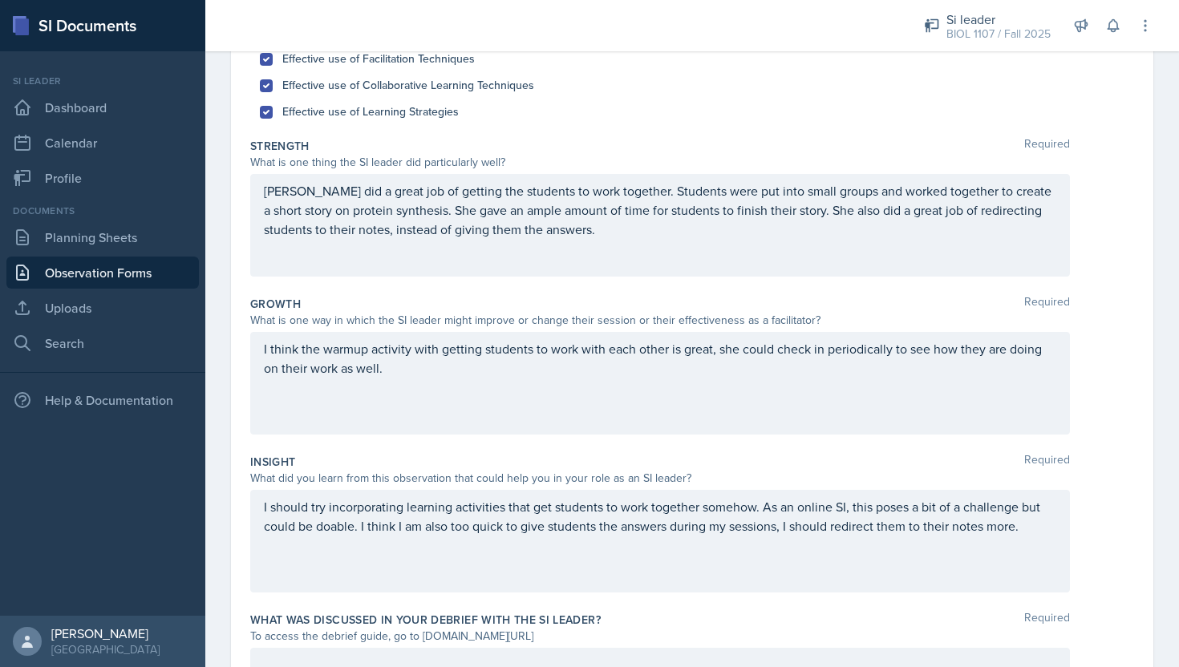
scroll to position [0, 0]
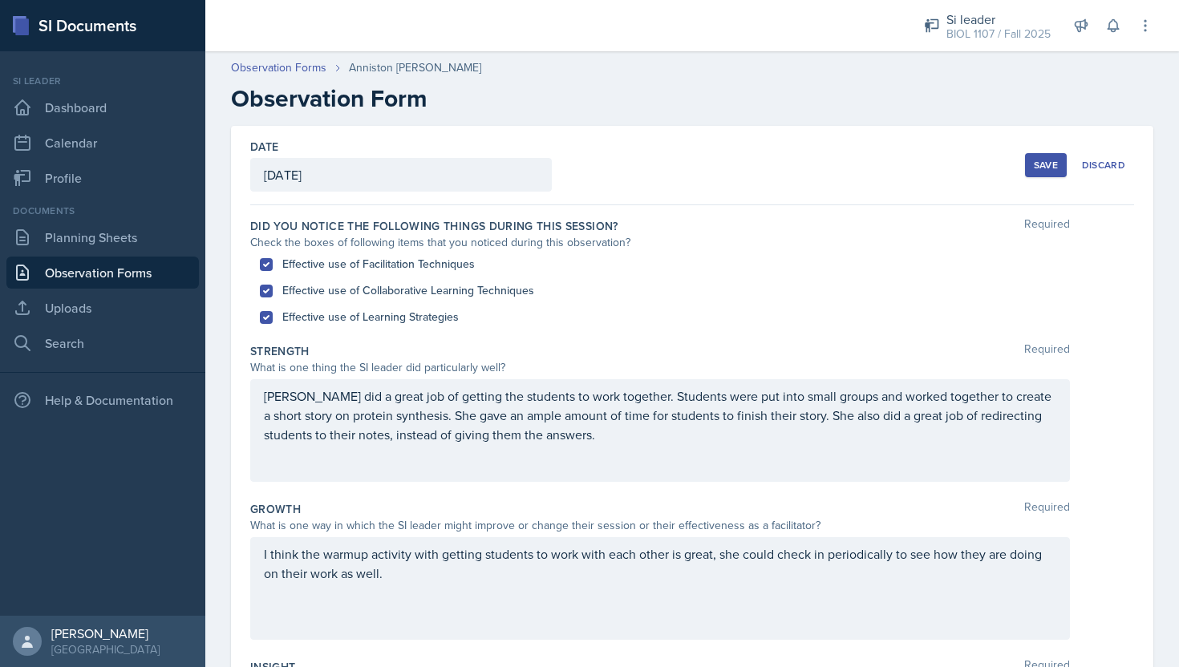
click at [593, 442] on p "[PERSON_NAME] did a great job of getting the students to work together. Student…" at bounding box center [660, 416] width 792 height 58
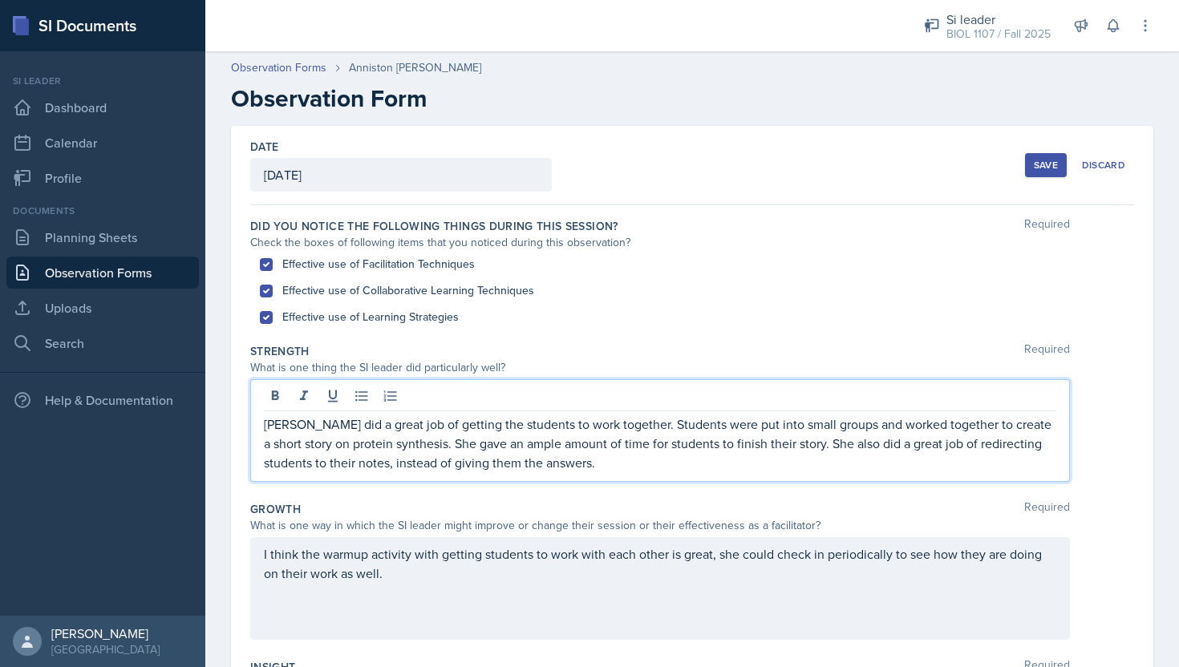
click at [597, 470] on p "[PERSON_NAME] did a great job of getting the students to work together. Student…" at bounding box center [660, 444] width 792 height 58
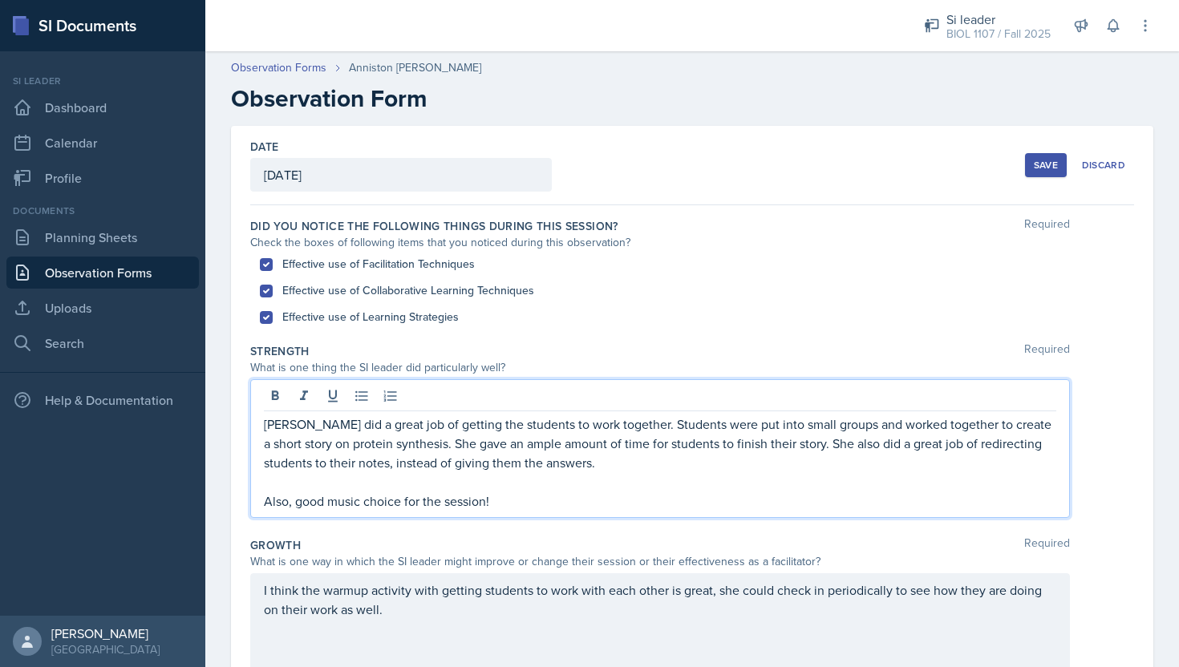
click at [646, 461] on p "[PERSON_NAME] did a great job of getting the students to work together. Student…" at bounding box center [660, 444] width 792 height 58
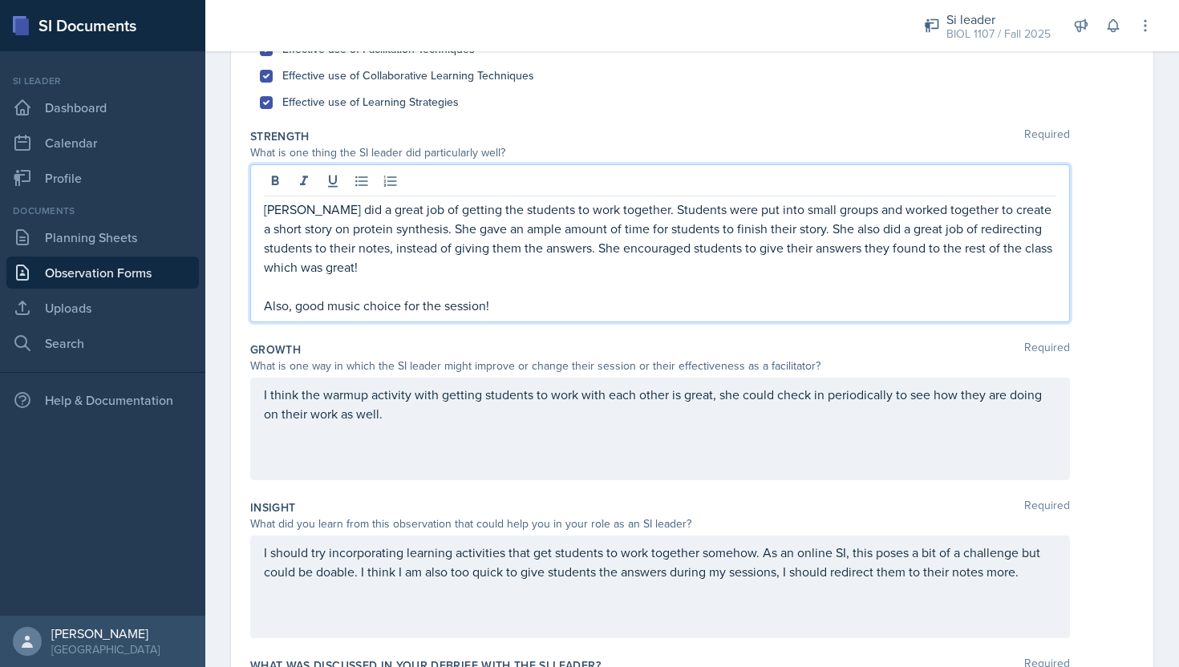
scroll to position [217, 0]
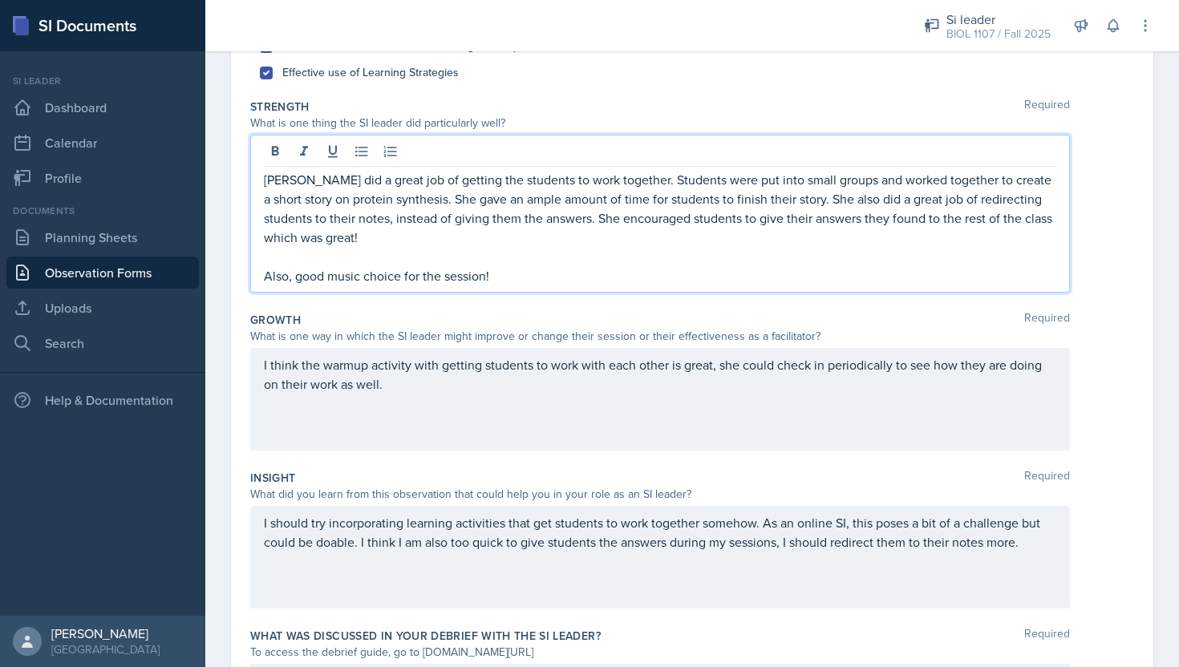
click at [1028, 552] on p "I should try incorporating learning activities that get students to work togeth…" at bounding box center [660, 532] width 792 height 38
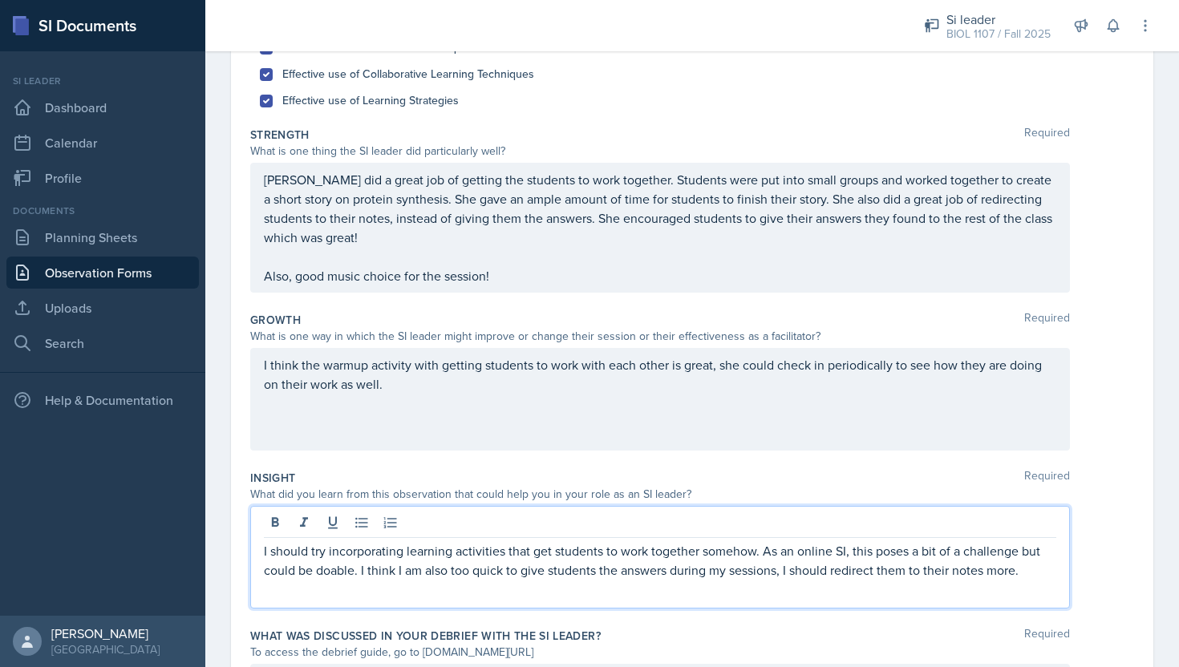
click at [1113, 373] on div "I think the warmup activity with getting students to work with each other is gr…" at bounding box center [692, 399] width 884 height 103
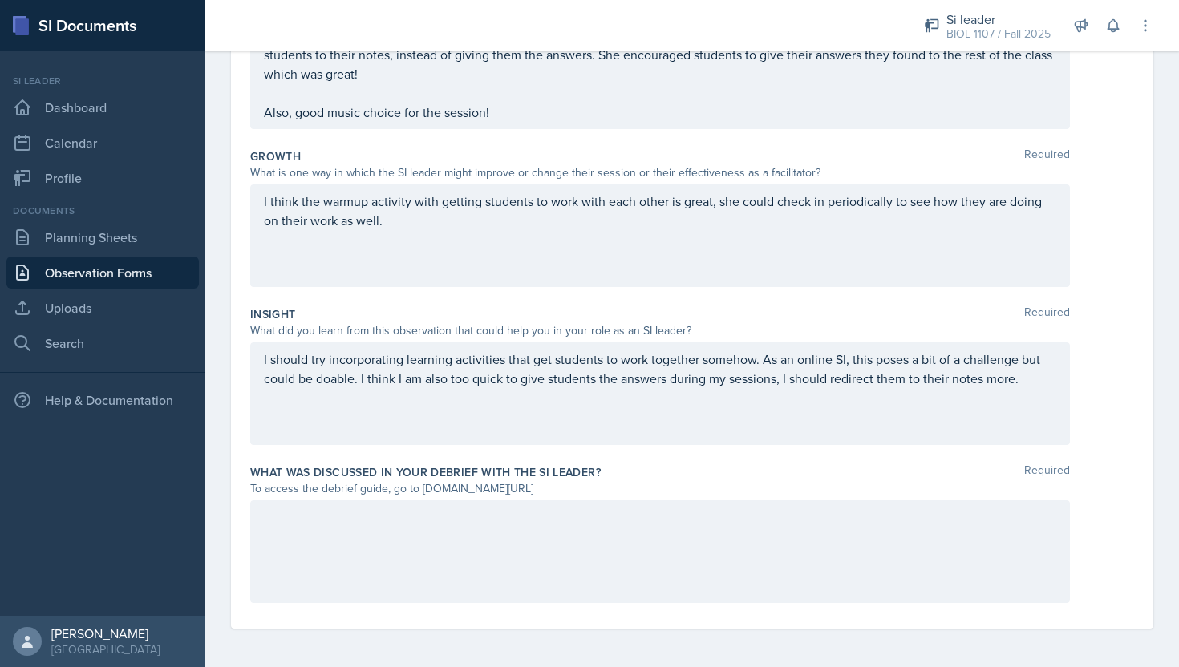
scroll to position [0, 0]
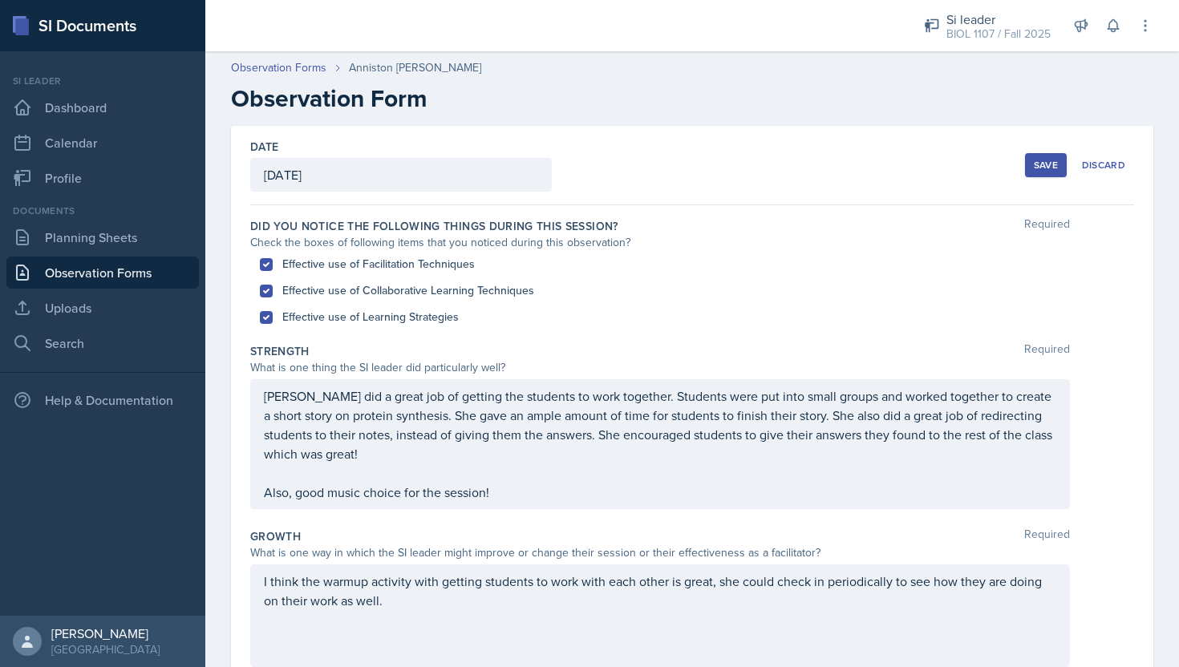
click at [1042, 175] on button "Save" at bounding box center [1046, 165] width 42 height 24
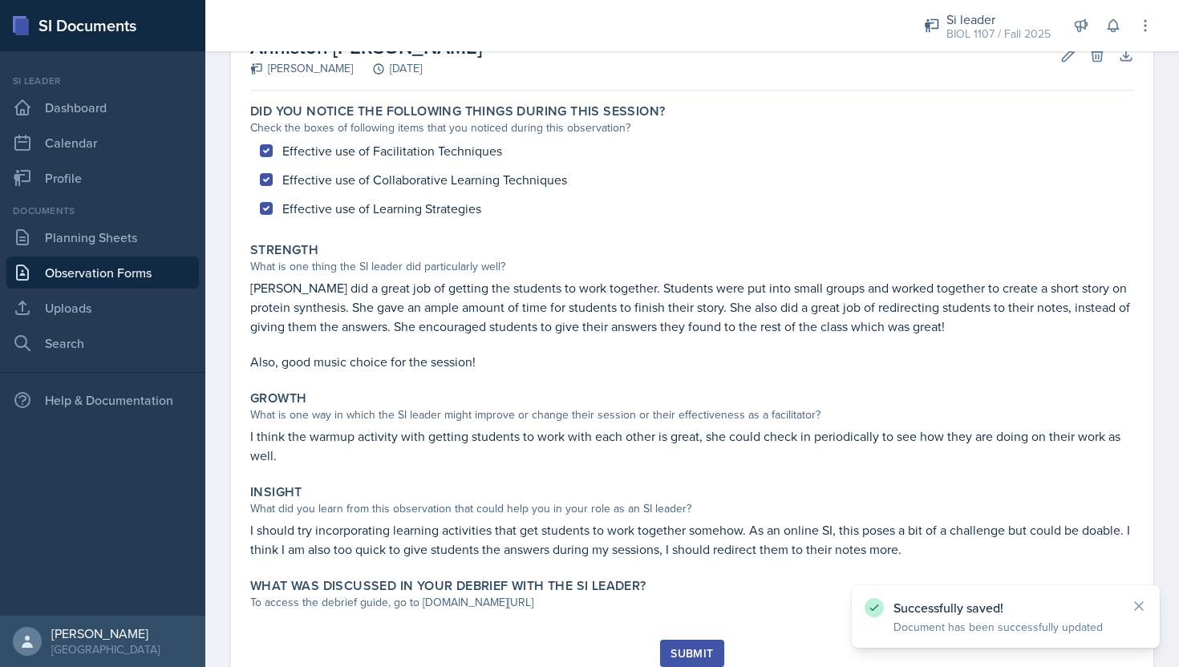
scroll to position [164, 0]
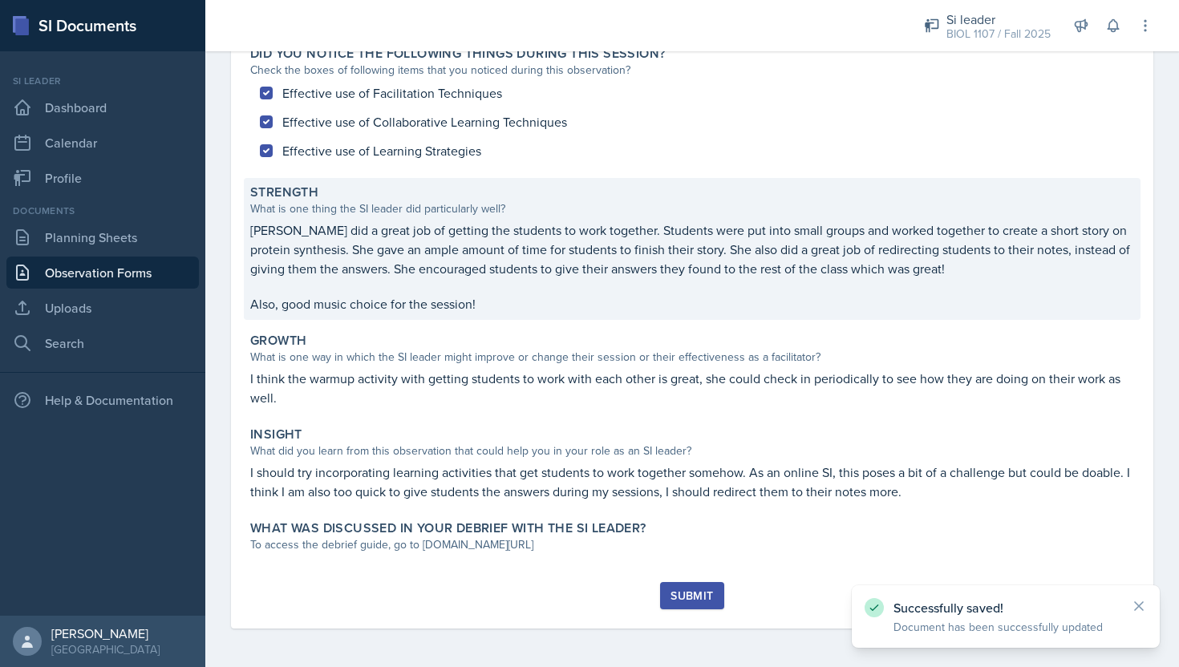
click at [666, 259] on p "[PERSON_NAME] did a great job of getting the students to work together. Student…" at bounding box center [692, 250] width 884 height 58
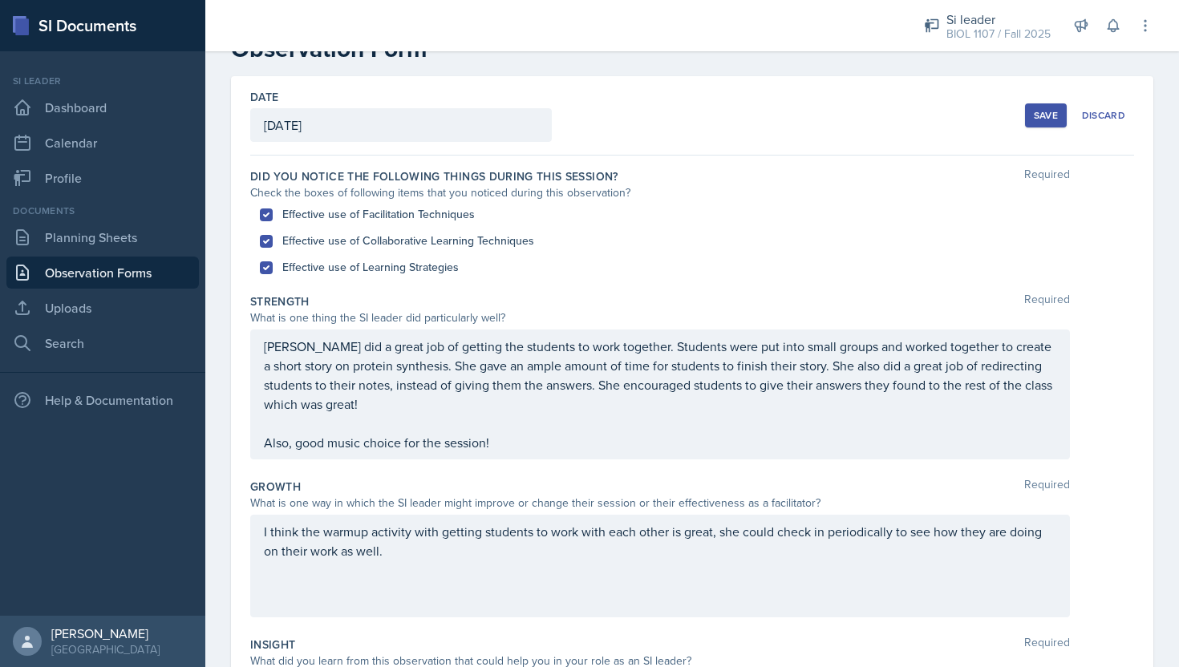
scroll to position [54, 0]
